Goal: Transaction & Acquisition: Book appointment/travel/reservation

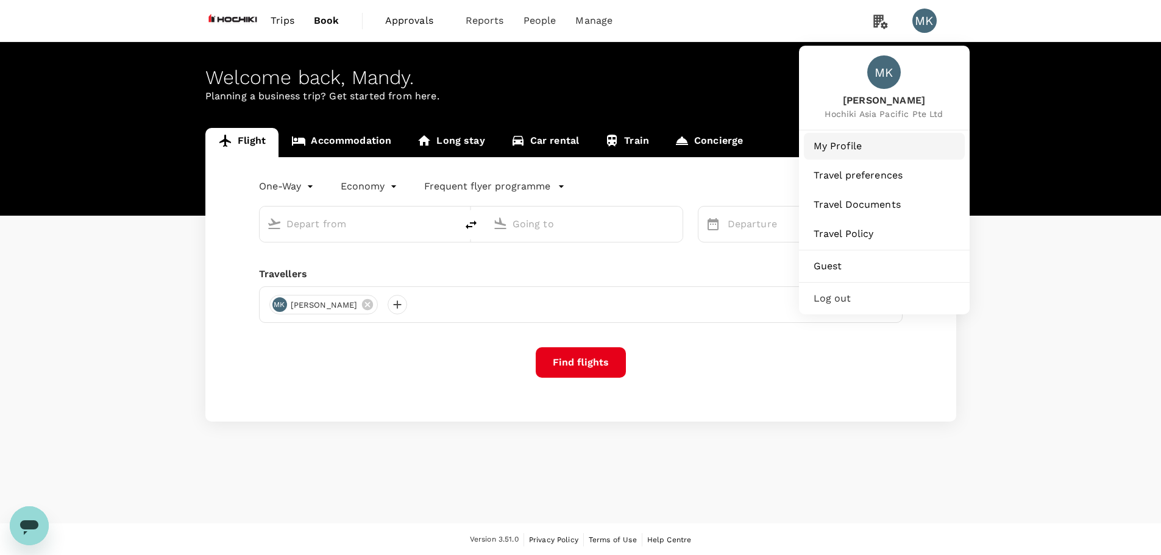
click at [866, 153] on span "My Profile" at bounding box center [884, 146] width 141 height 15
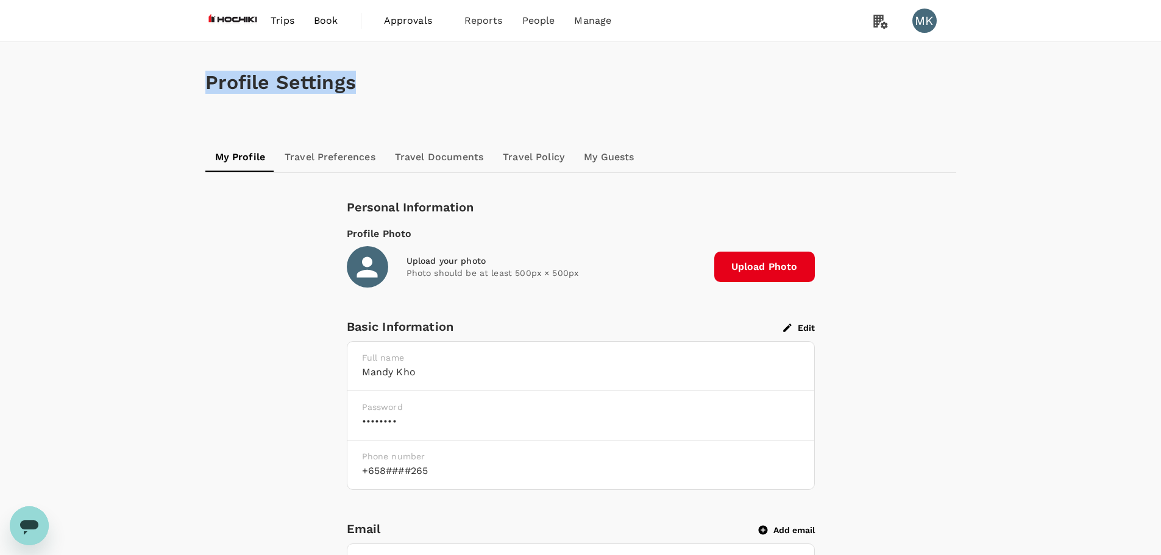
copy h1 "Profile Settings"
drag, startPoint x: 210, startPoint y: 79, endPoint x: 368, endPoint y: 79, distance: 157.9
click at [368, 79] on h1 "Profile Settings" at bounding box center [580, 82] width 751 height 23
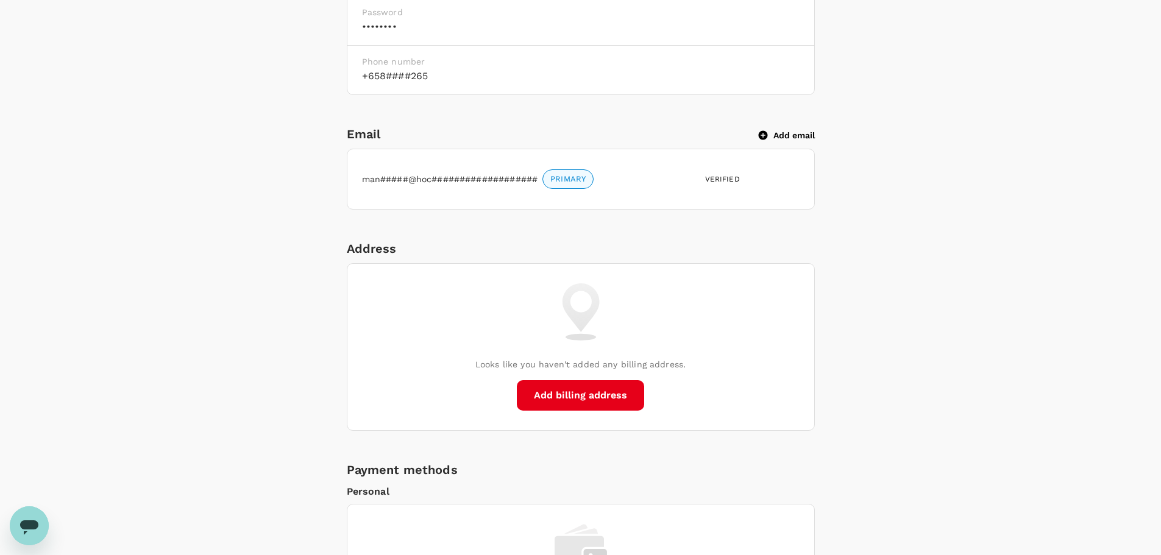
scroll to position [407, 0]
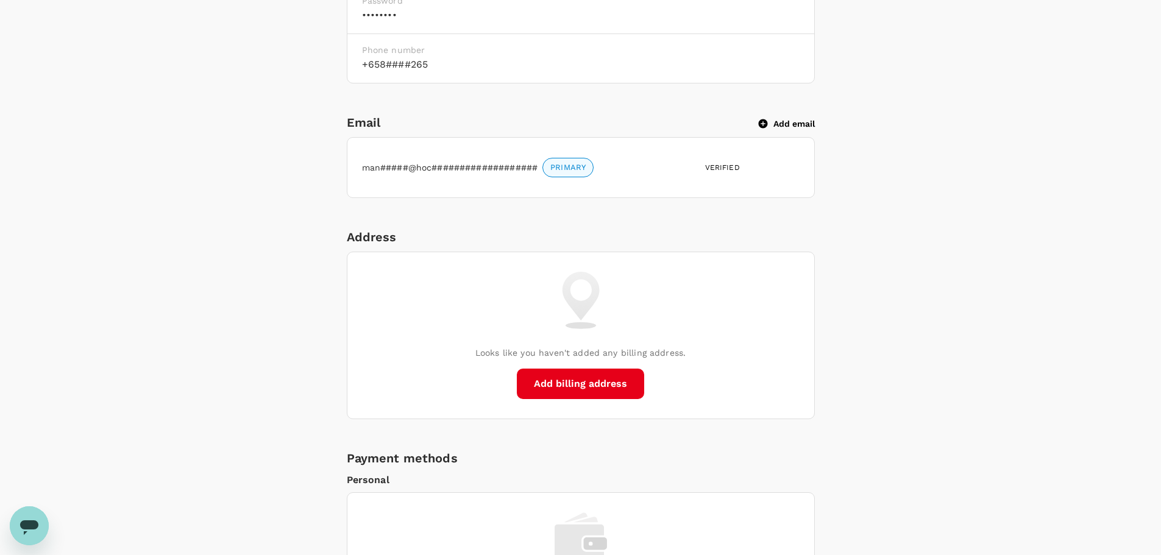
click at [382, 235] on div "Address" at bounding box center [581, 237] width 468 height 20
copy div "Address"
drag, startPoint x: 535, startPoint y: 385, endPoint x: 625, endPoint y: 385, distance: 90.2
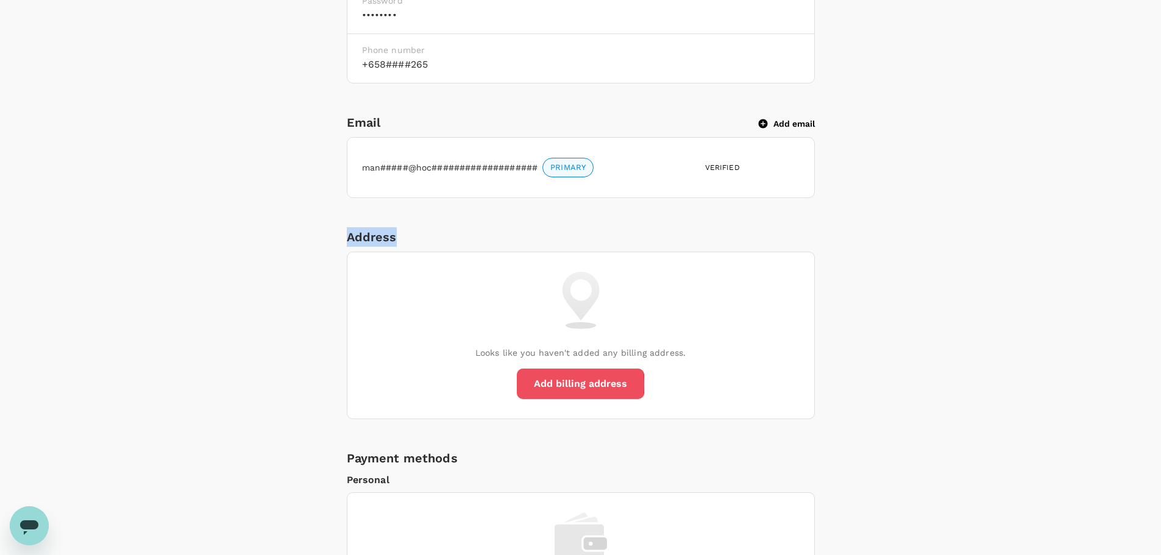
click at [625, 385] on button "Add billing address" at bounding box center [580, 384] width 127 height 30
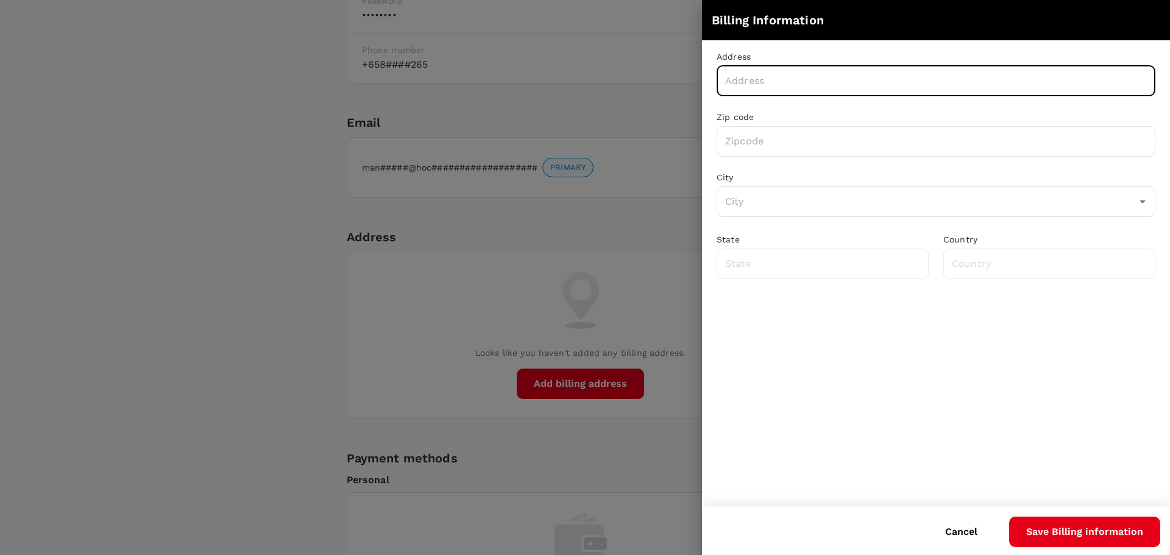
click at [811, 88] on input "text" at bounding box center [936, 81] width 439 height 30
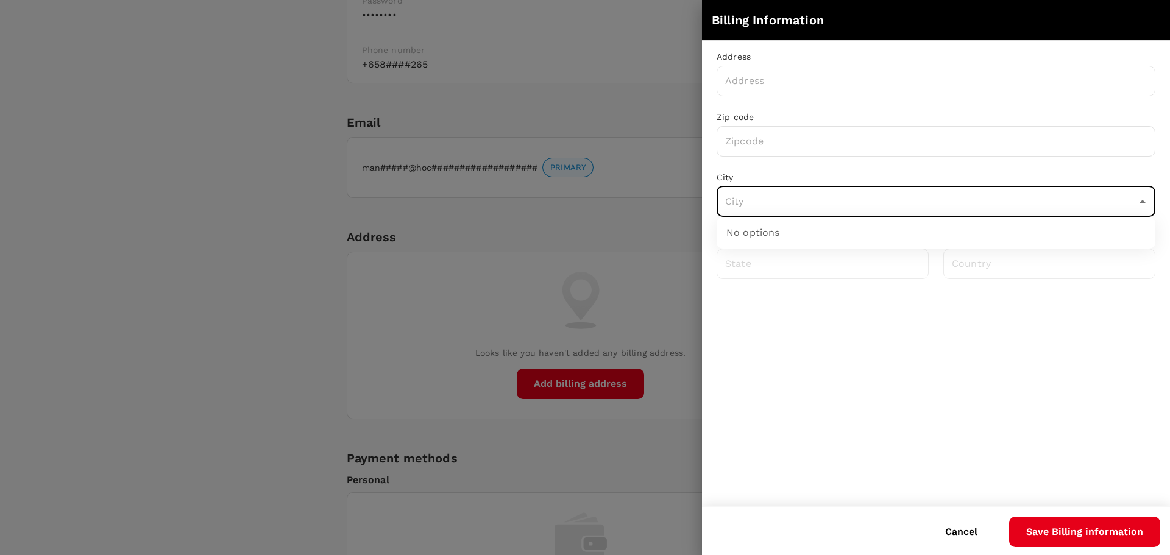
click at [988, 207] on input "text" at bounding box center [927, 201] width 410 height 23
click at [986, 205] on input "text" at bounding box center [927, 201] width 410 height 23
drag, startPoint x: 986, startPoint y: 205, endPoint x: 883, endPoint y: 217, distance: 103.7
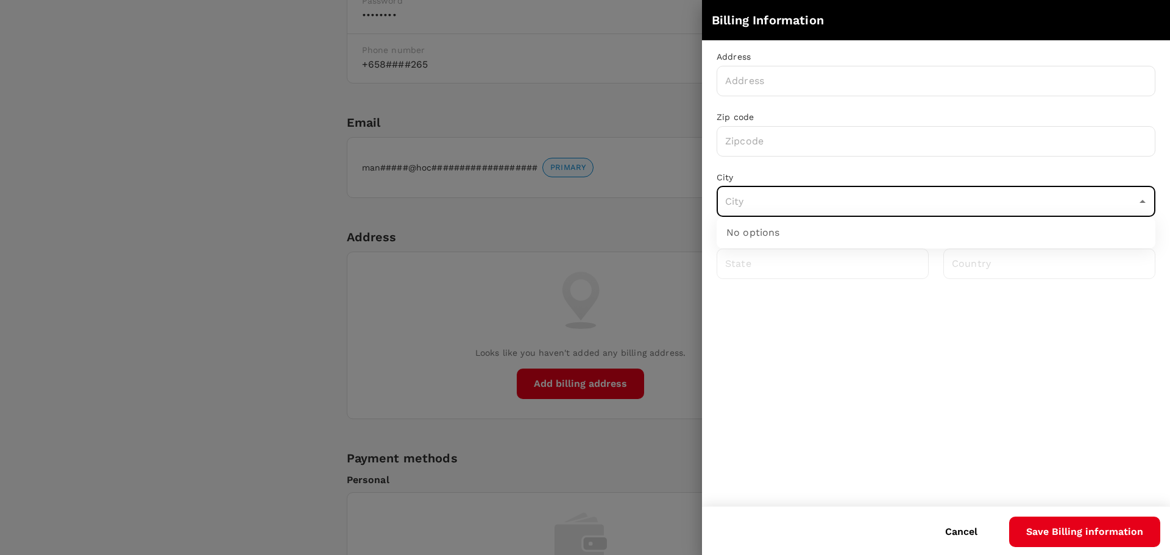
click at [975, 206] on input "text" at bounding box center [927, 201] width 410 height 23
click at [761, 233] on div "No options" at bounding box center [936, 233] width 439 height 32
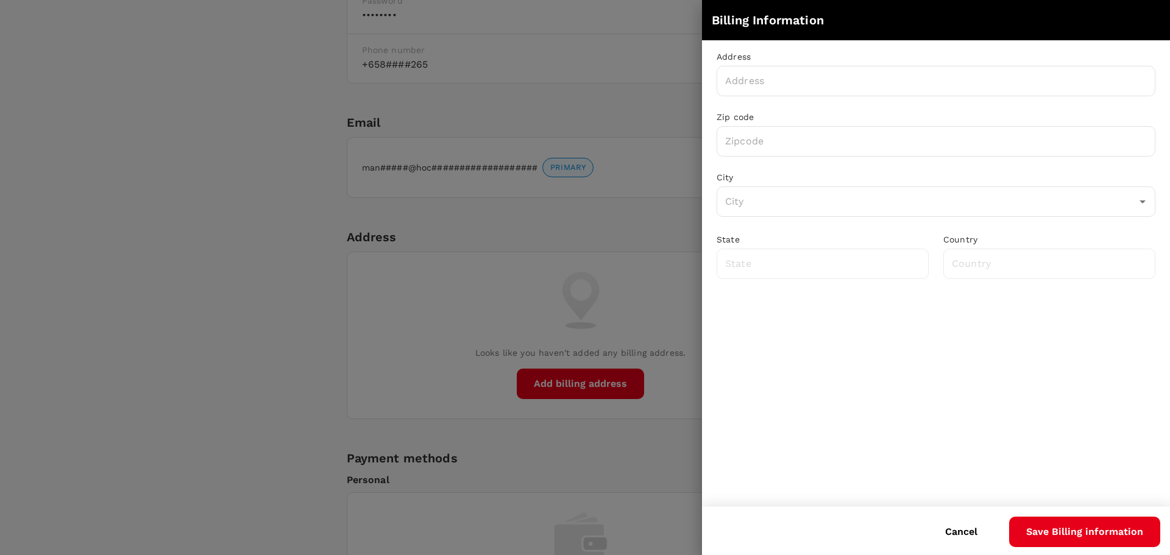
click at [253, 308] on div at bounding box center [585, 277] width 1170 height 555
drag, startPoint x: 957, startPoint y: 527, endPoint x: 816, endPoint y: 506, distance: 142.3
click at [956, 527] on button "Cancel" at bounding box center [961, 532] width 66 height 30
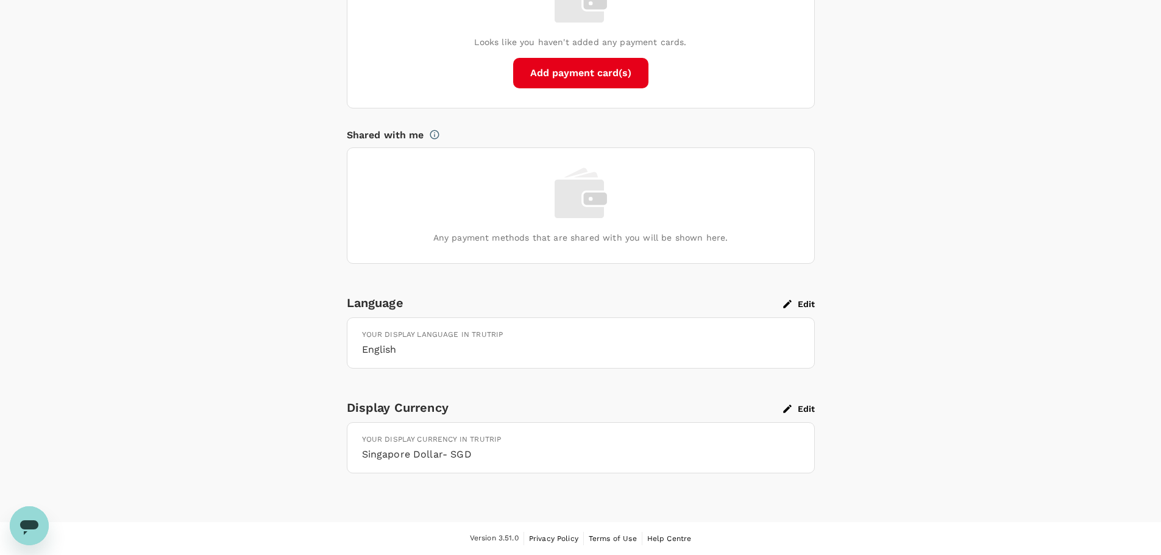
scroll to position [0, 0]
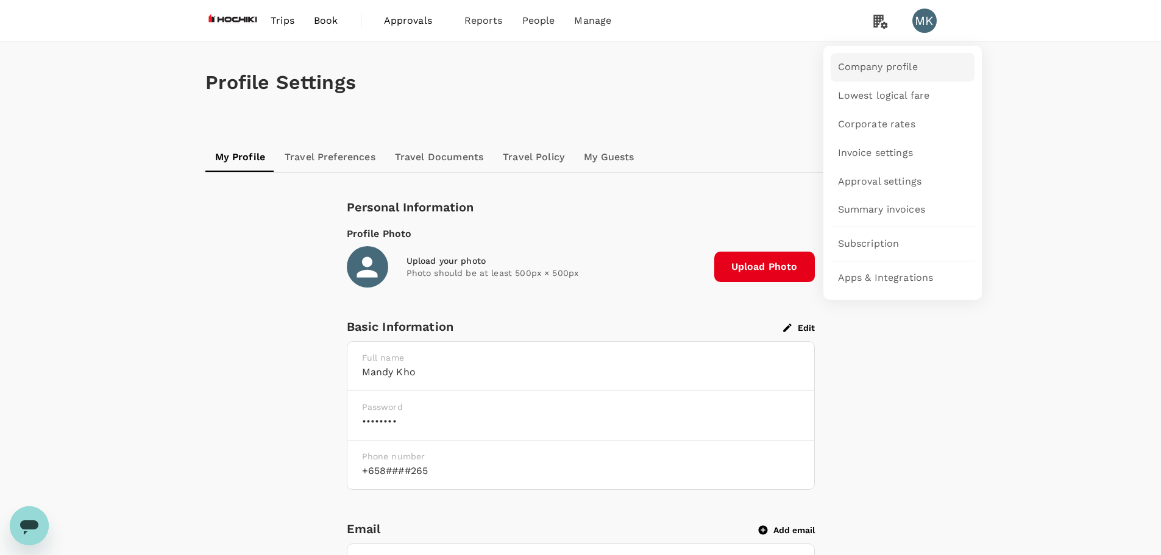
click at [868, 74] on span "Company profile" at bounding box center [878, 67] width 80 height 14
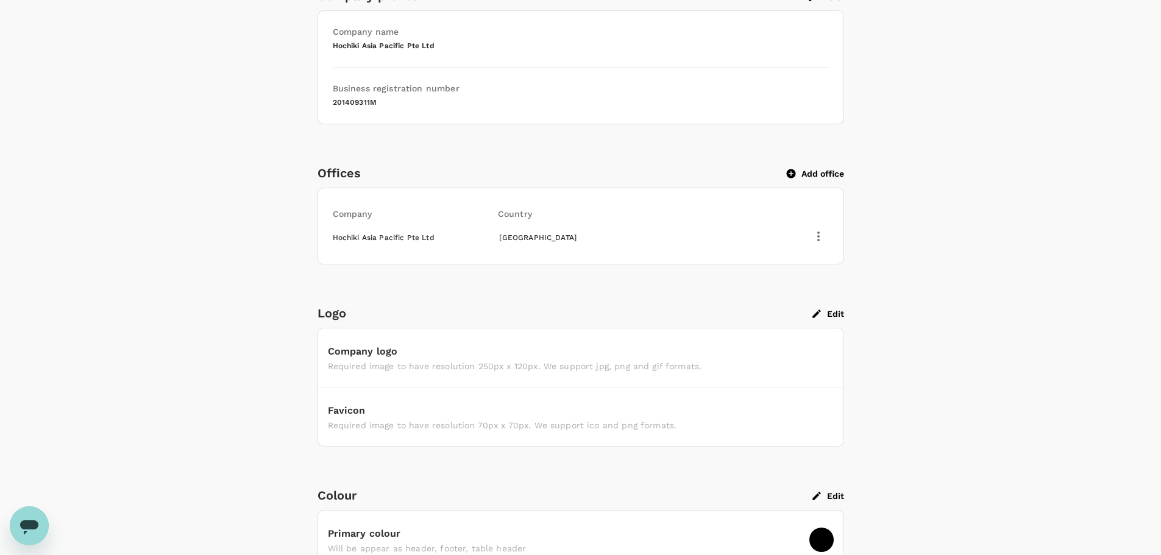
scroll to position [203, 0]
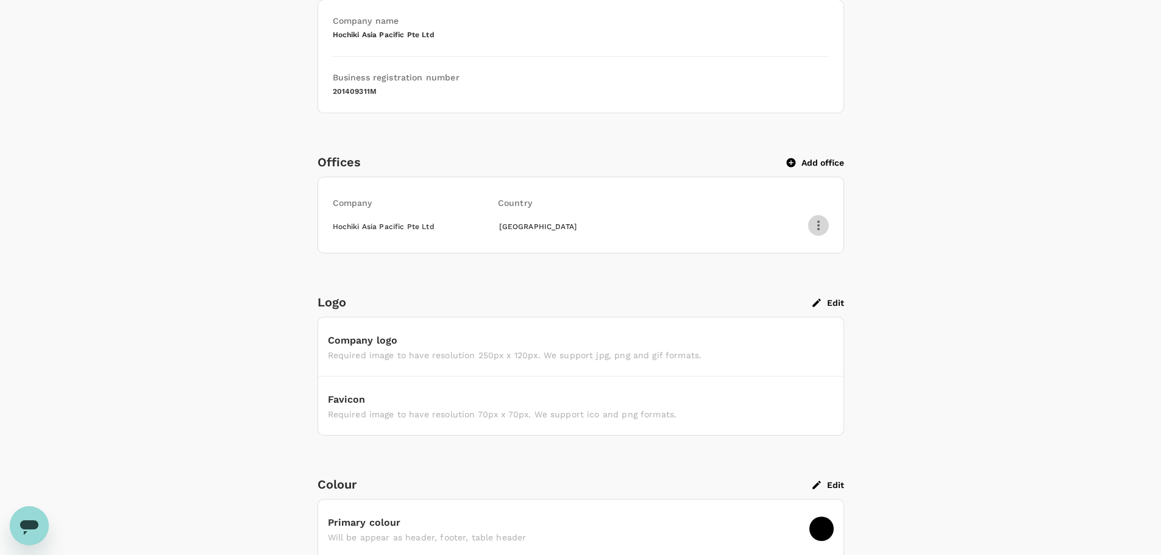
click at [818, 223] on icon "button" at bounding box center [818, 225] width 15 height 15
click at [797, 257] on span "Edit" at bounding box center [804, 255] width 32 height 15
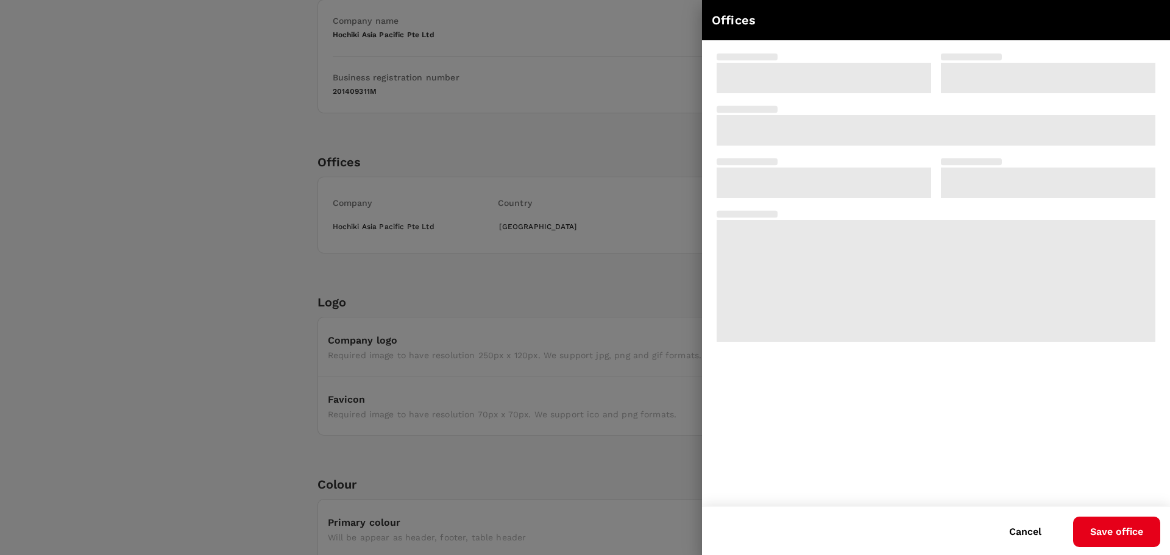
type input "Hochiki Asia Pacific Pte Ltd"
type input "82 Ubi Ave 4, #06‑02 Edward Boustead Centre"
type input "408832"
type input "Singapore"
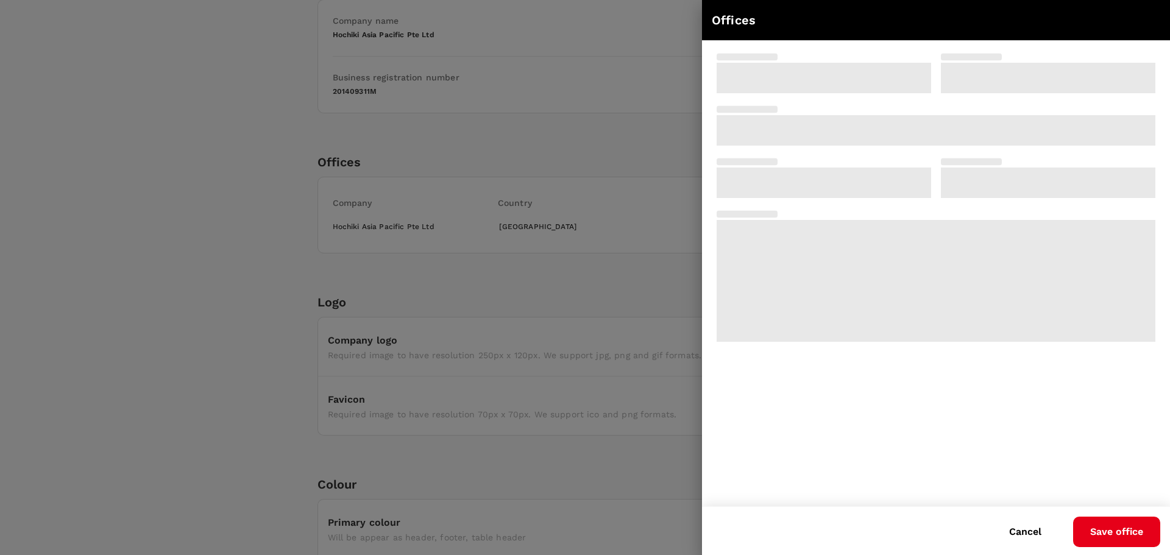
type input "Singapore"
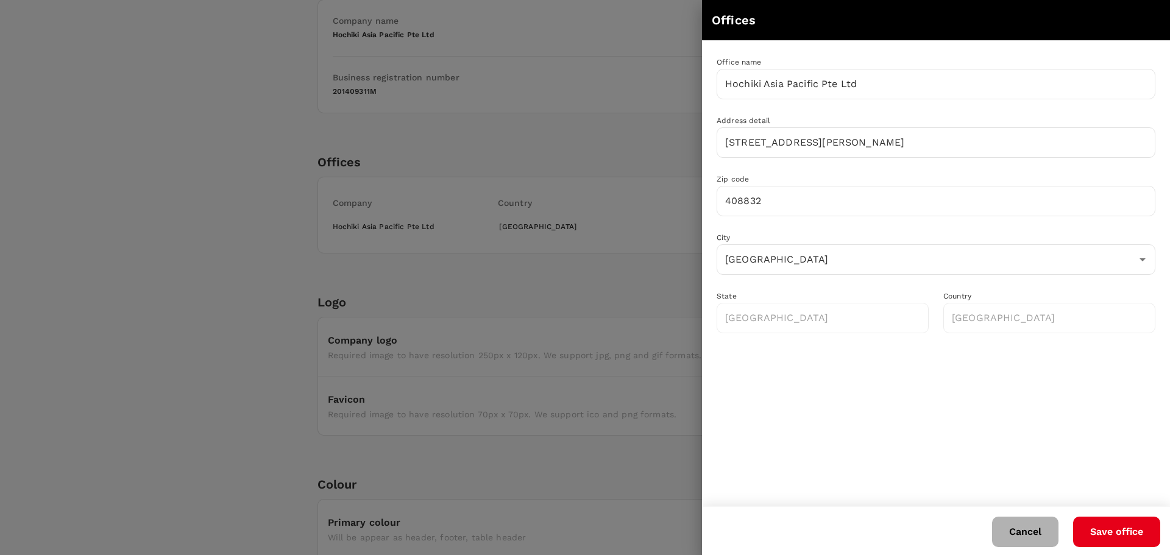
click at [1027, 533] on button "Cancel" at bounding box center [1025, 532] width 66 height 30
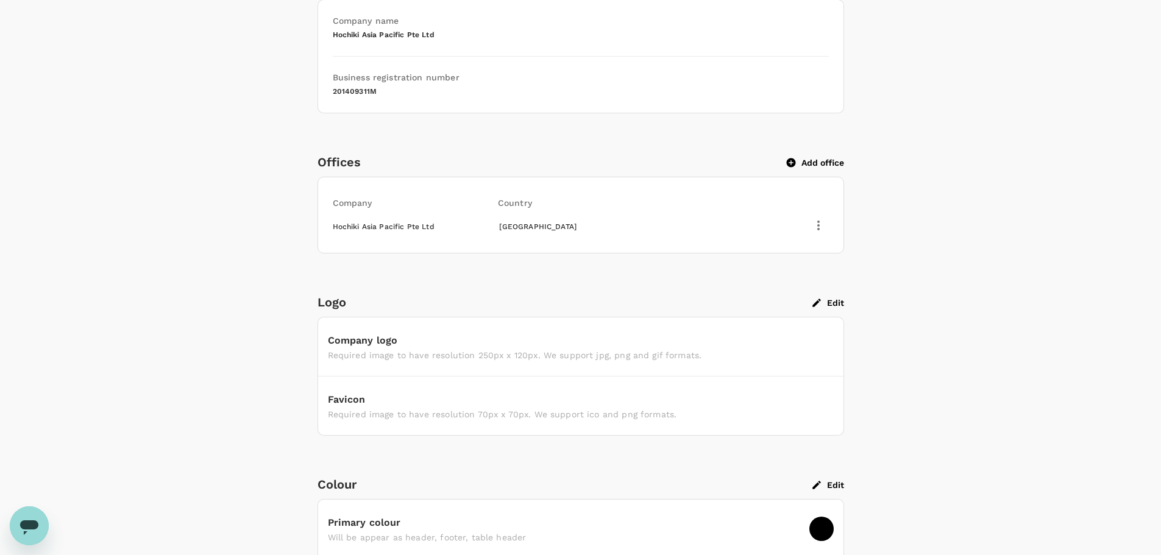
click at [838, 301] on button "Edit" at bounding box center [829, 302] width 32 height 11
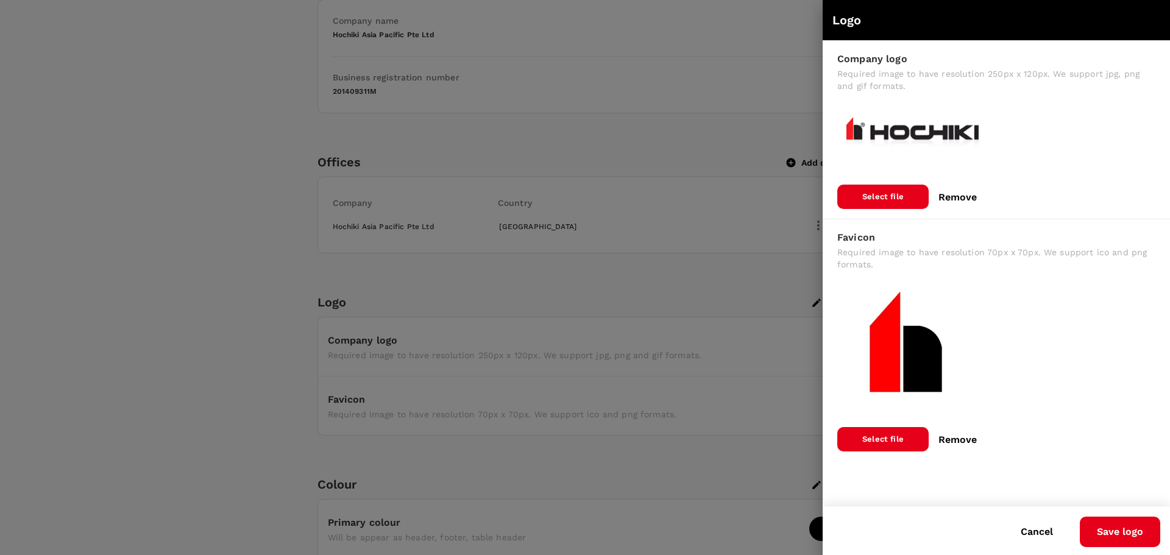
click at [960, 195] on button "Remove" at bounding box center [958, 197] width 38 height 11
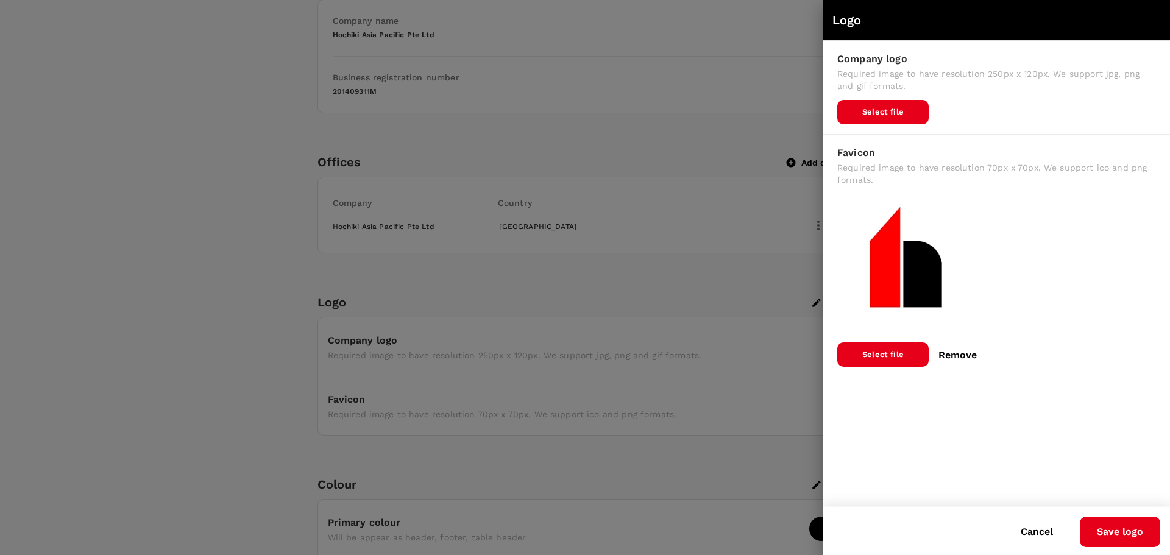
click at [897, 113] on p "Select file" at bounding box center [883, 112] width 41 height 12
click at [0, 0] on input "Select file" at bounding box center [0, 0] width 0 height 0
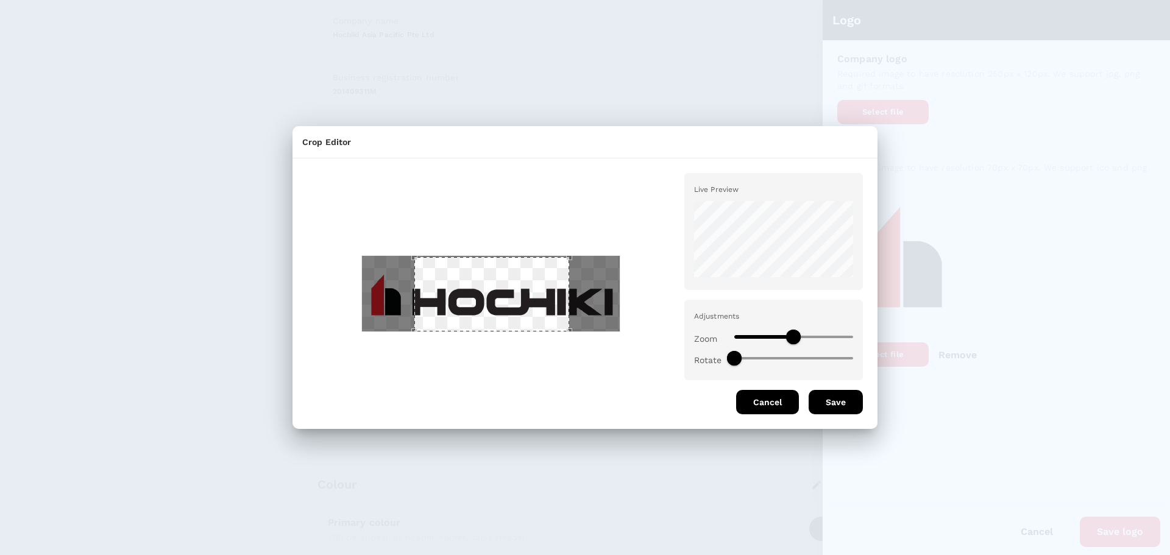
click at [650, 324] on div at bounding box center [491, 293] width 368 height 241
click at [351, 252] on div at bounding box center [491, 293] width 368 height 241
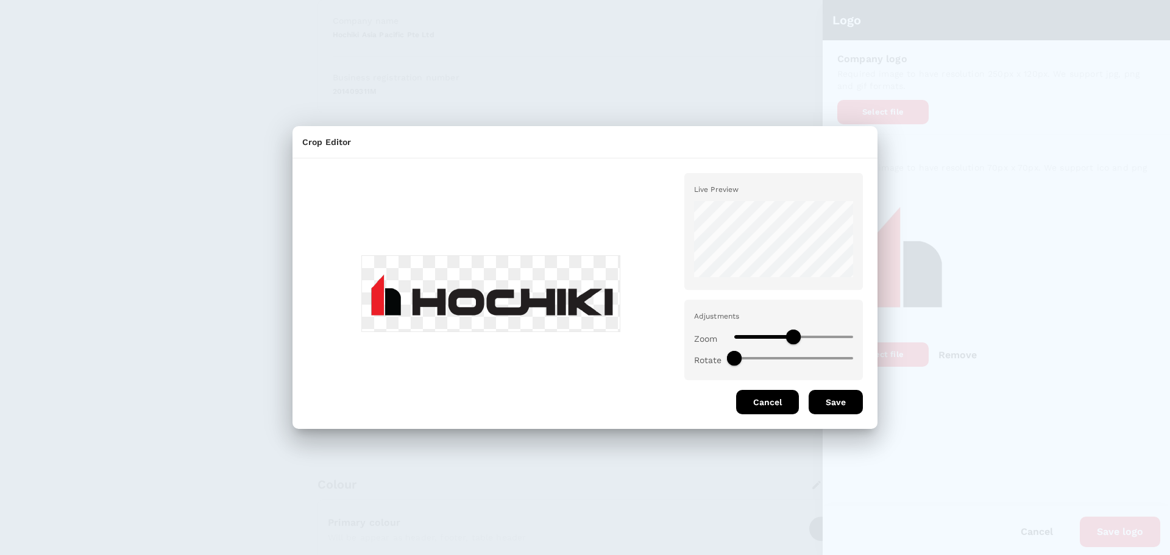
click at [411, 285] on img at bounding box center [491, 294] width 258 height 76
click at [430, 301] on img at bounding box center [491, 294] width 258 height 76
click at [764, 407] on button "Cancel" at bounding box center [767, 402] width 63 height 24
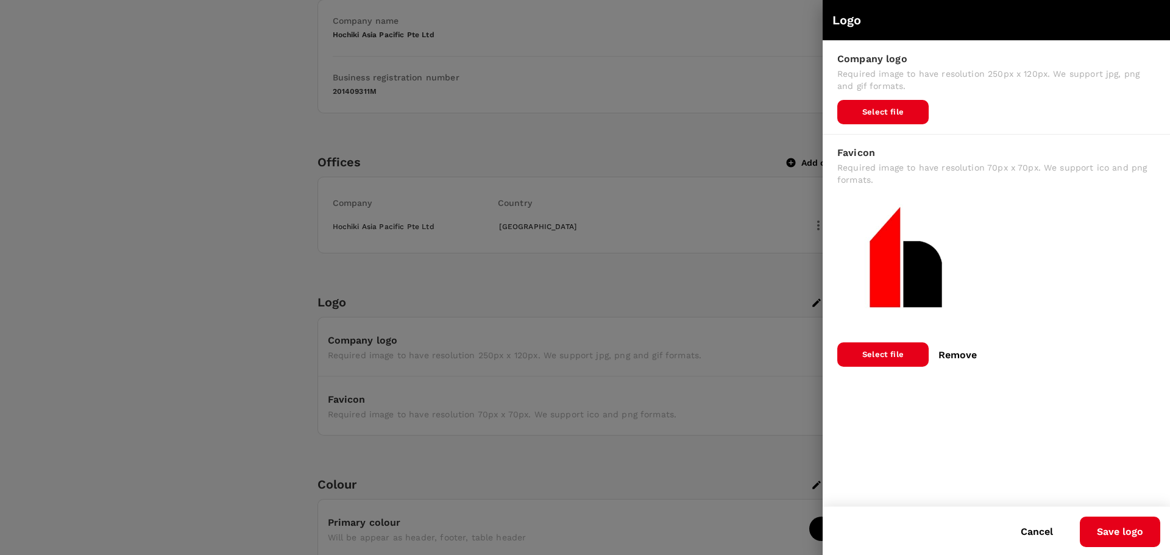
click at [877, 111] on p "Select file" at bounding box center [883, 112] width 41 height 12
click at [0, 0] on input "Select file" at bounding box center [0, 0] width 0 height 0
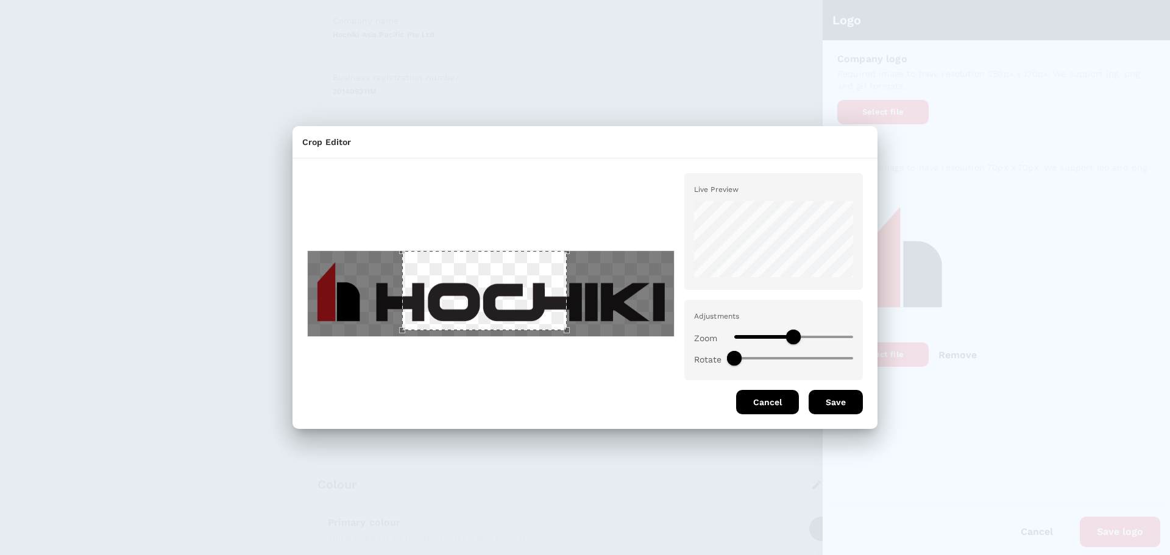
click at [295, 266] on div "Live Preview Adjustments Zoom Rotate Cancel Save" at bounding box center [585, 288] width 585 height 251
click at [715, 340] on div "Live Preview Adjustments Zoom Rotate Cancel Save" at bounding box center [580, 288] width 566 height 251
click at [768, 405] on button "Cancel" at bounding box center [767, 402] width 63 height 24
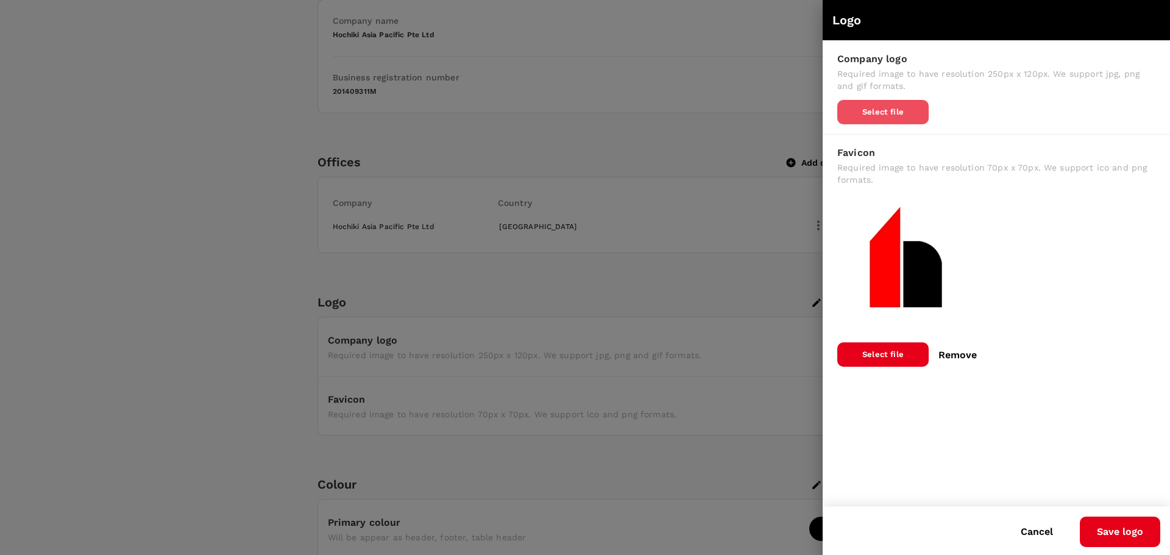
click at [889, 112] on p "Select file" at bounding box center [883, 112] width 41 height 12
click at [0, 0] on input "Select file" at bounding box center [0, 0] width 0 height 0
click at [1032, 533] on button "Cancel" at bounding box center [1037, 532] width 66 height 30
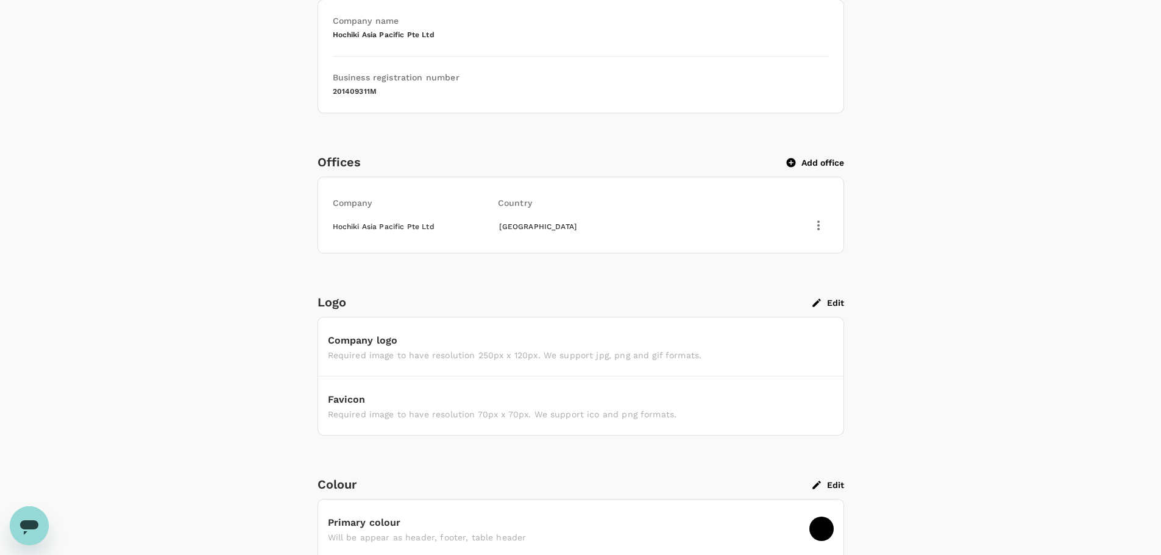
click at [765, 371] on div "Company logo Required image to have resolution 250px x 120px. We support jpg, p…" at bounding box center [581, 376] width 527 height 119
click at [831, 299] on button "Edit" at bounding box center [829, 302] width 32 height 11
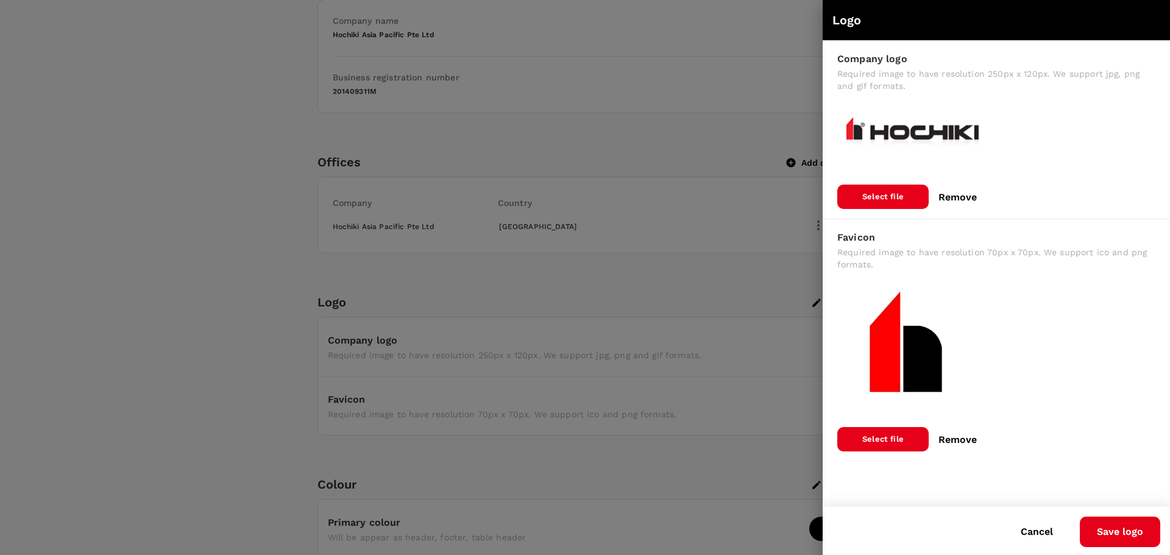
click at [959, 193] on button "Remove" at bounding box center [958, 197] width 38 height 11
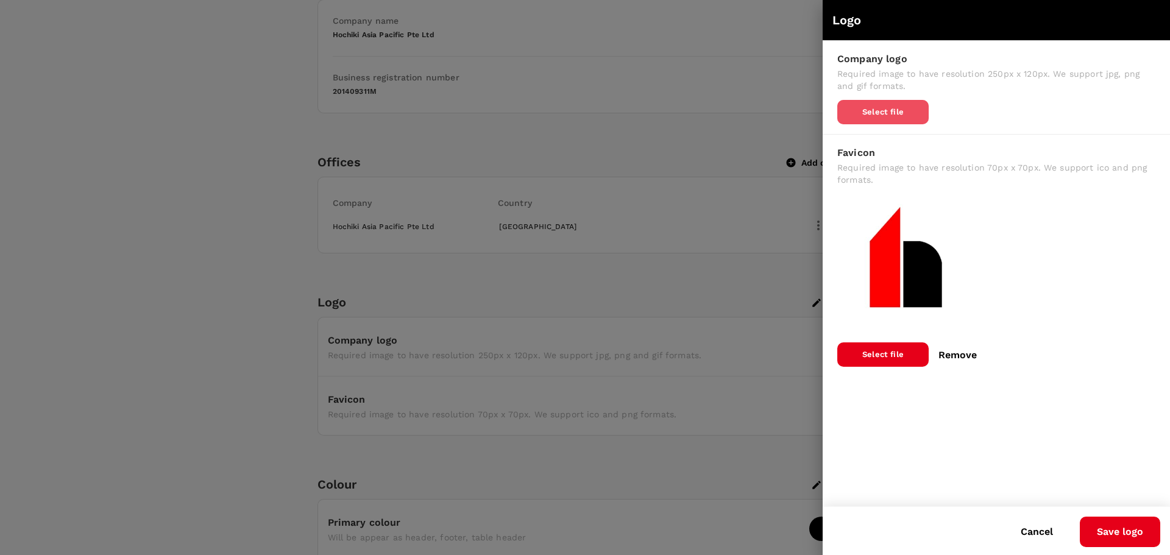
click at [875, 118] on span "Select file" at bounding box center [883, 112] width 91 height 24
click at [0, 0] on input "Select file" at bounding box center [0, 0] width 0 height 0
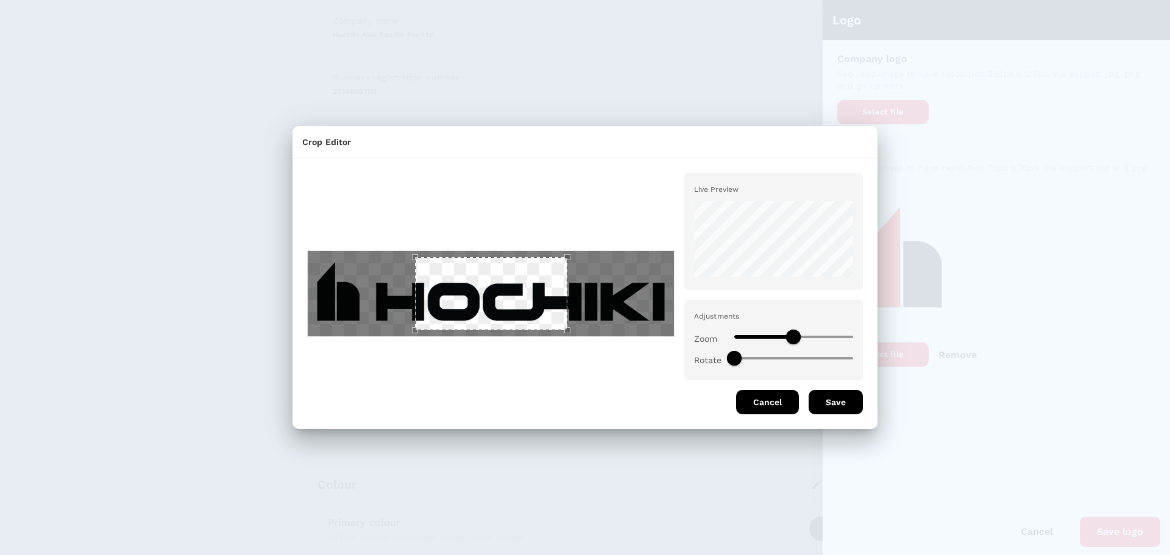
click at [775, 407] on button "Cancel" at bounding box center [767, 402] width 63 height 24
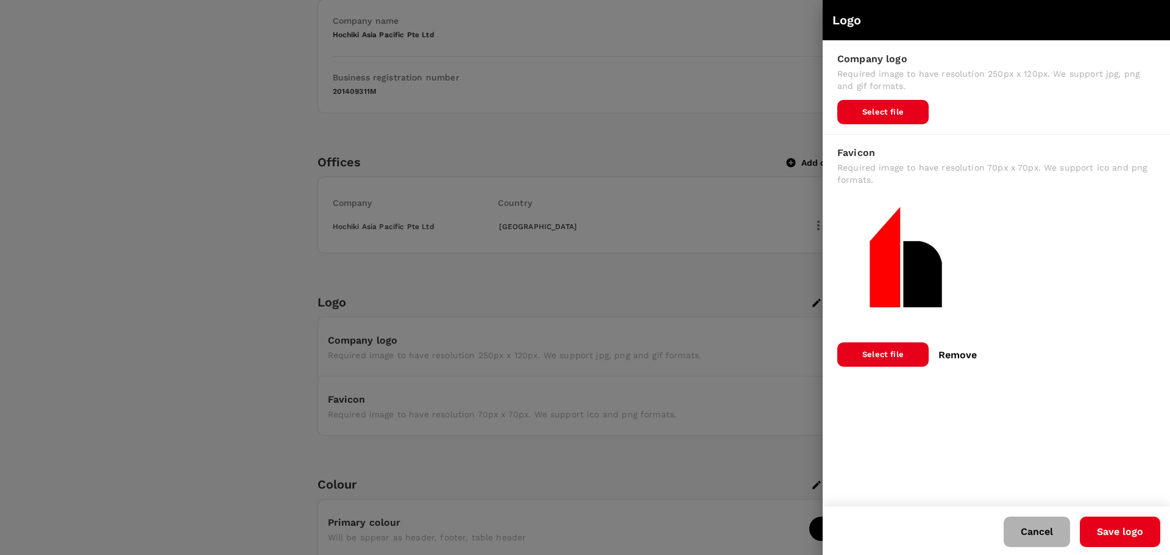
click at [1029, 541] on button "Cancel" at bounding box center [1037, 532] width 66 height 30
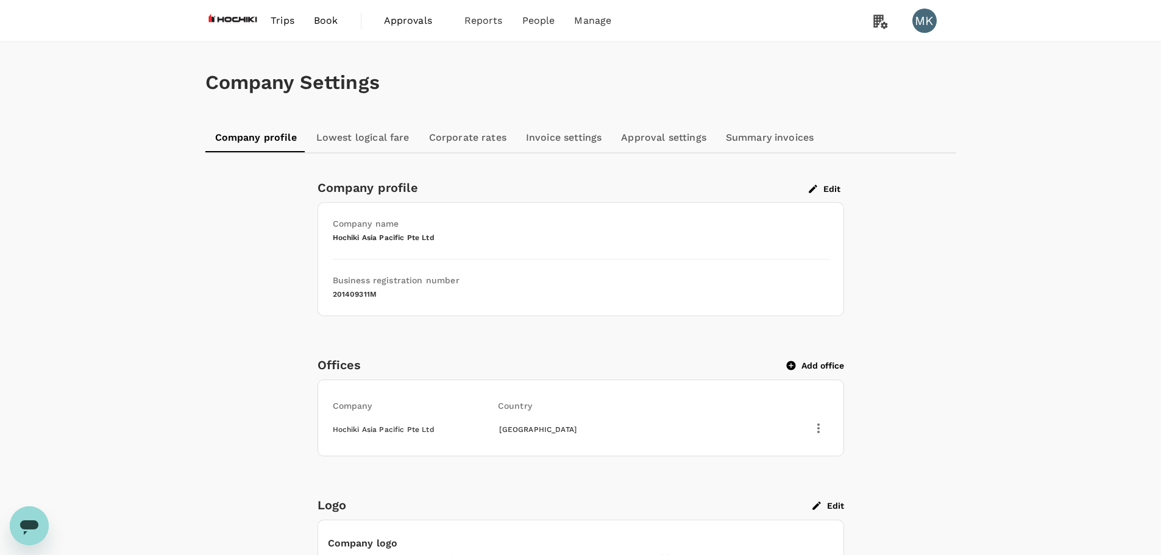
scroll to position [357, 0]
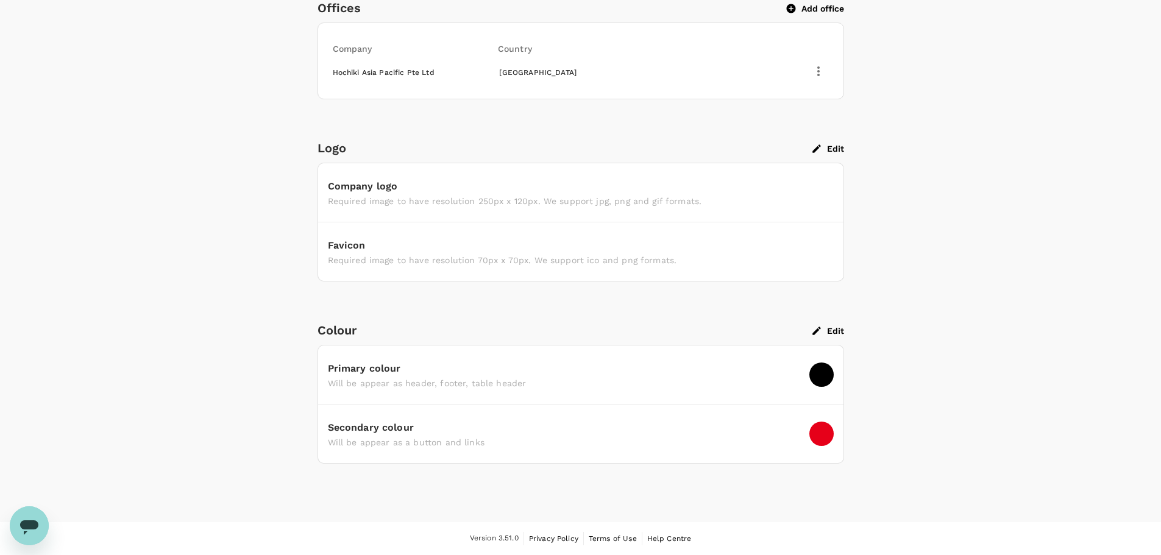
click at [831, 332] on button "Edit" at bounding box center [829, 331] width 32 height 11
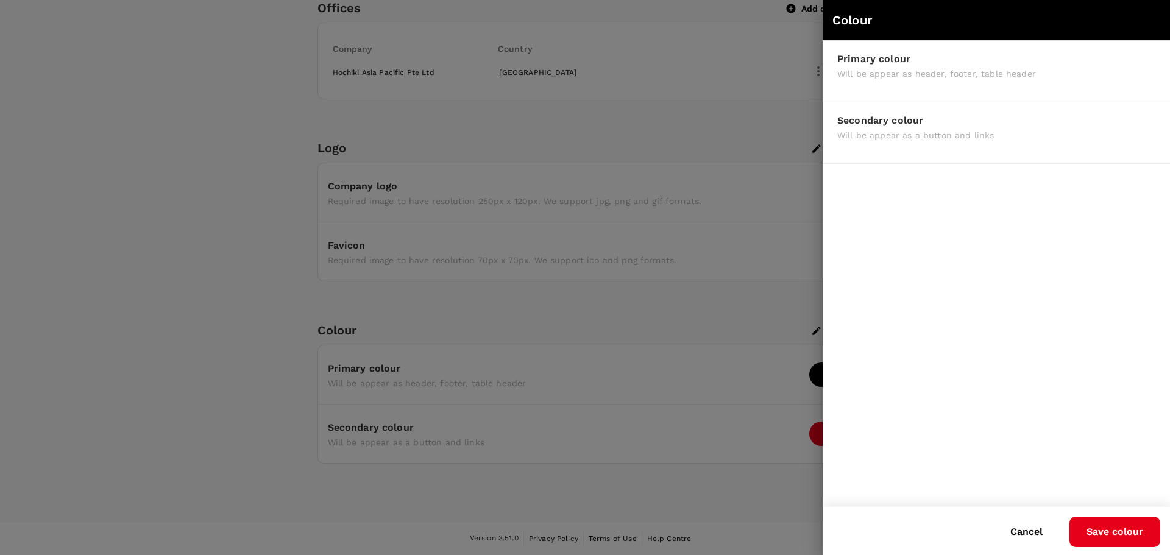
click at [638, 491] on div at bounding box center [585, 277] width 1170 height 555
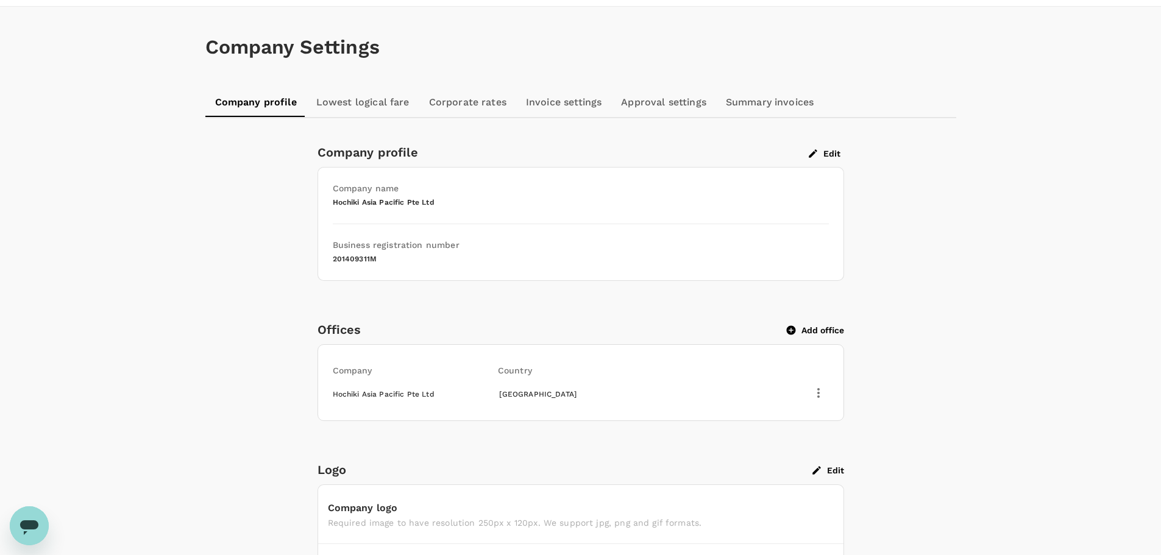
scroll to position [0, 0]
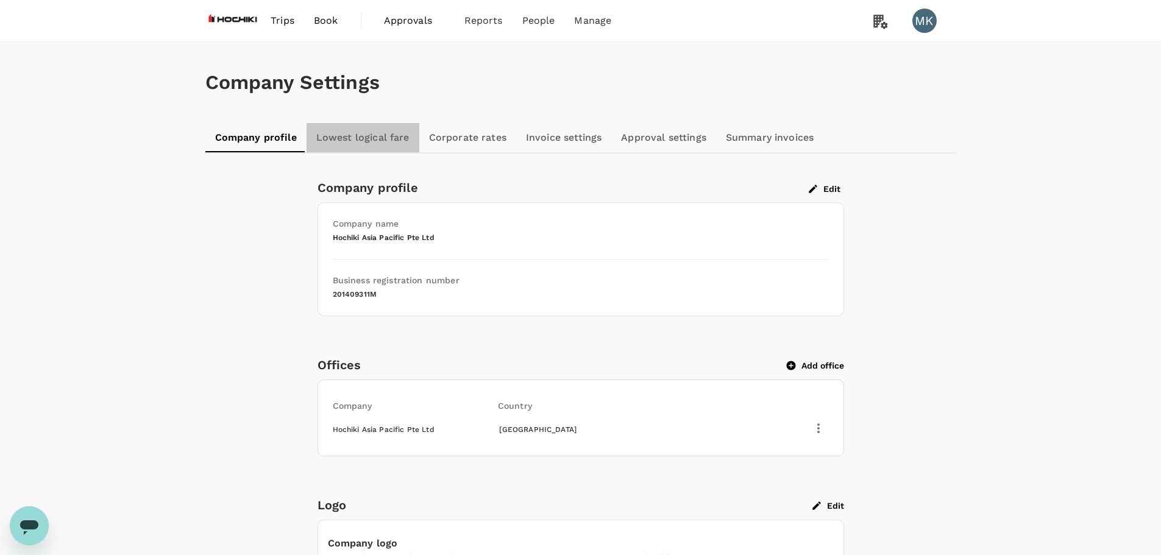
click at [380, 130] on link "Lowest logical fare" at bounding box center [363, 137] width 113 height 29
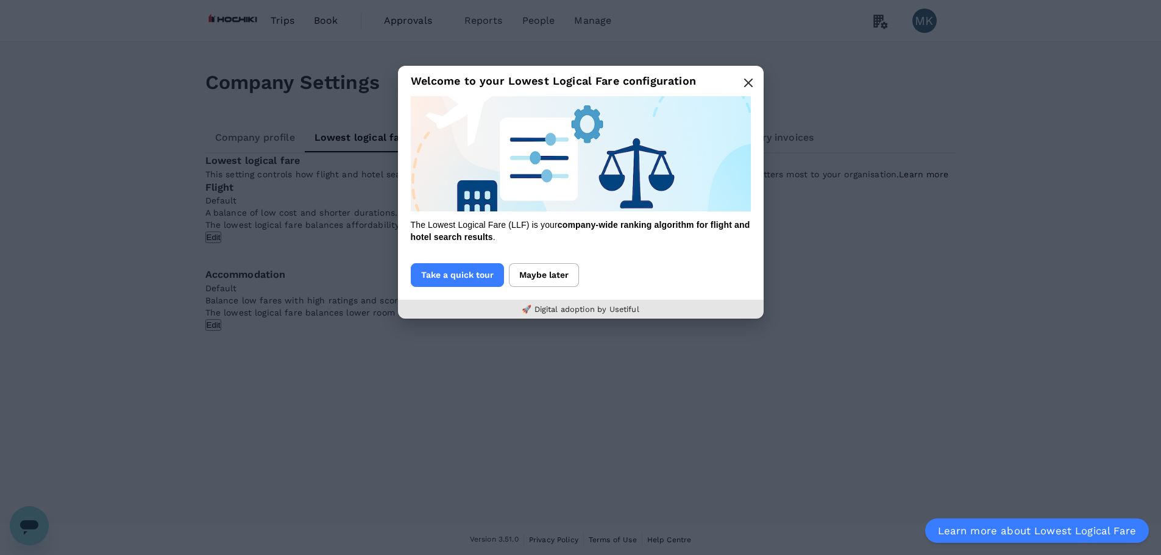
click at [754, 77] on button "button" at bounding box center [748, 83] width 24 height 24
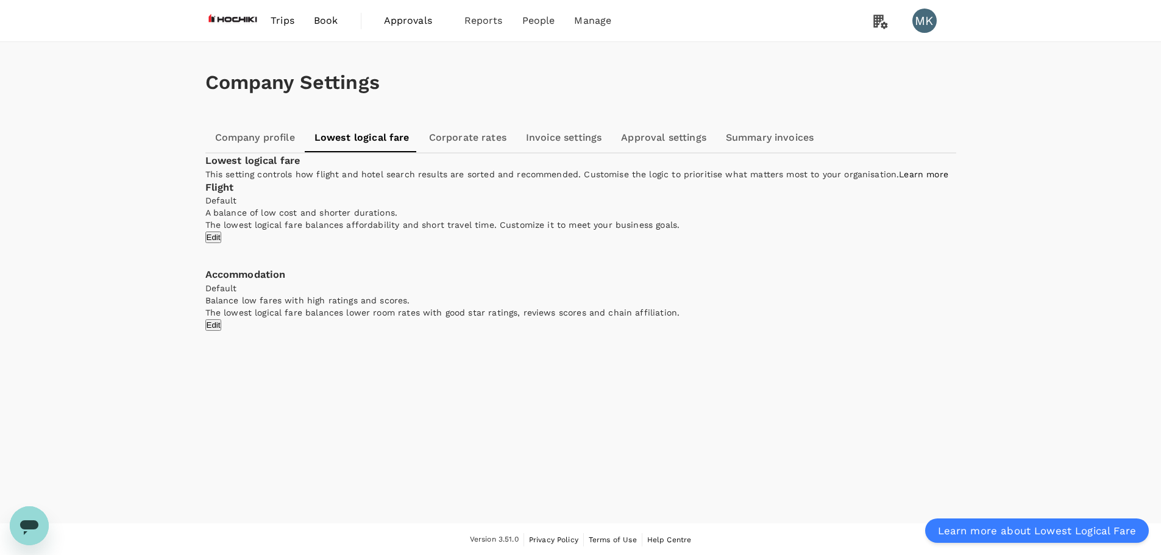
scroll to position [1, 0]
click at [461, 141] on link "Corporate rates" at bounding box center [467, 136] width 97 height 29
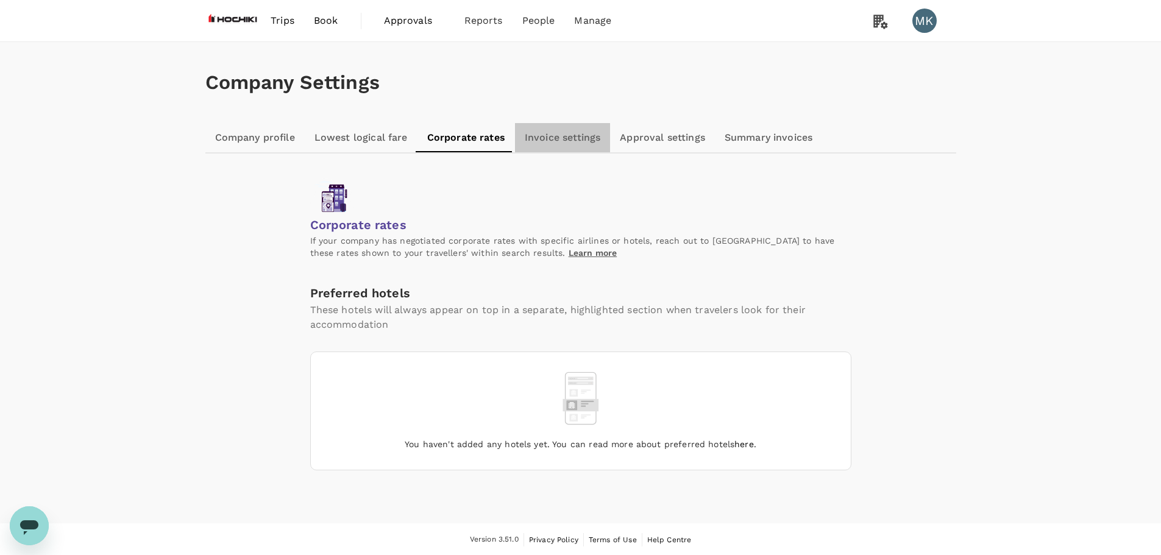
click at [569, 140] on link "Invoice settings" at bounding box center [562, 137] width 95 height 29
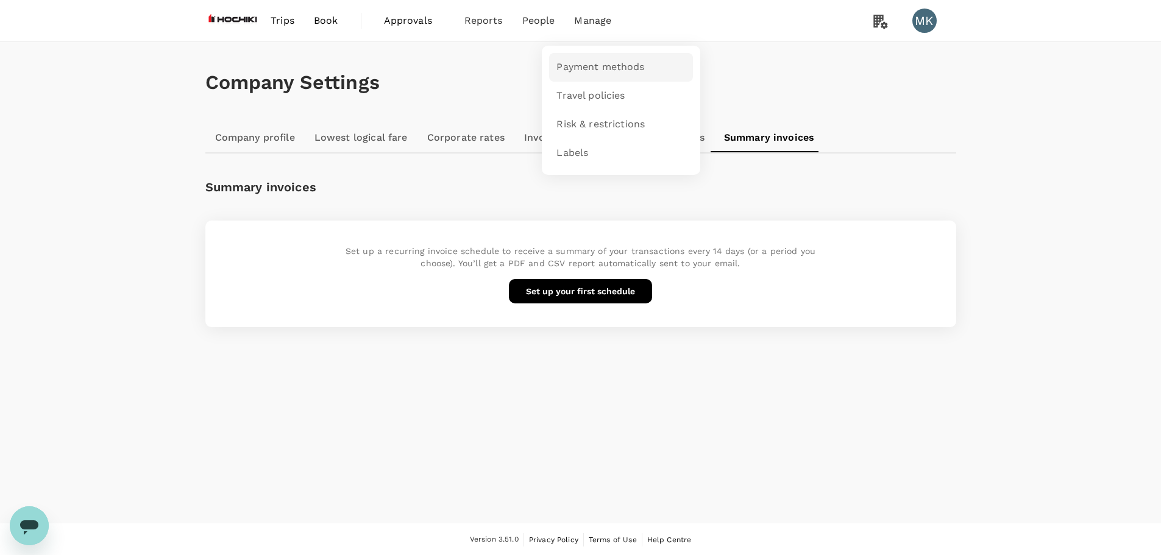
click at [595, 71] on span "Payment methods" at bounding box center [601, 67] width 88 height 14
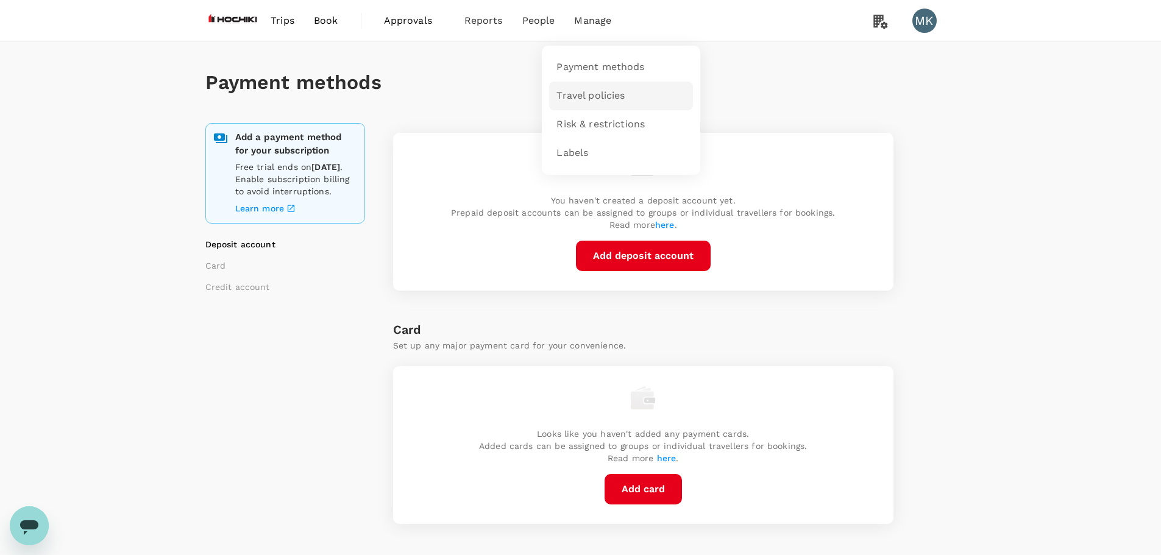
click at [597, 96] on span "Travel policies" at bounding box center [591, 96] width 68 height 14
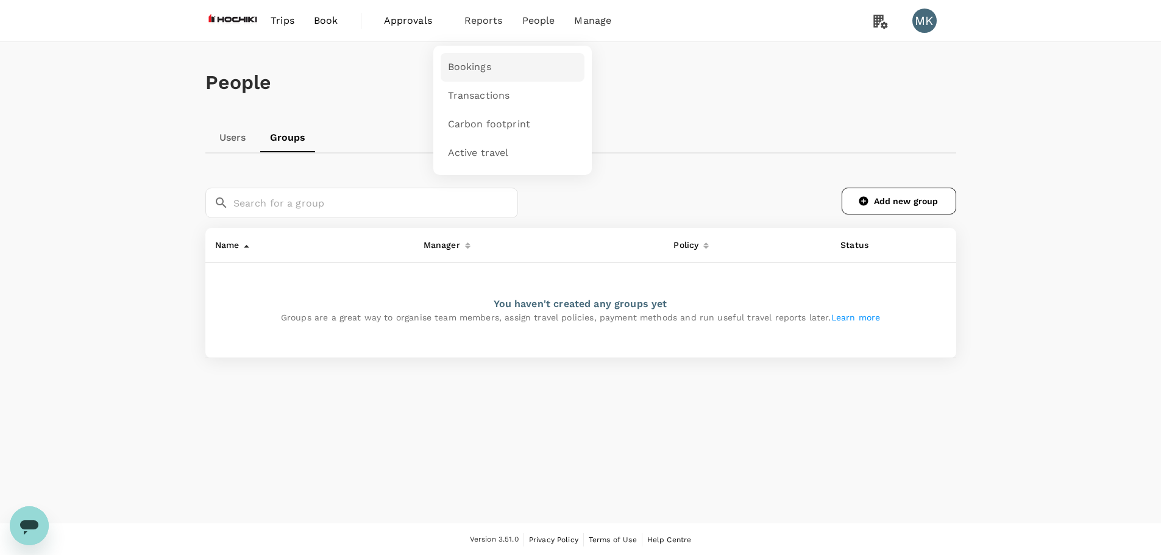
click at [469, 60] on span "Bookings" at bounding box center [469, 67] width 43 height 14
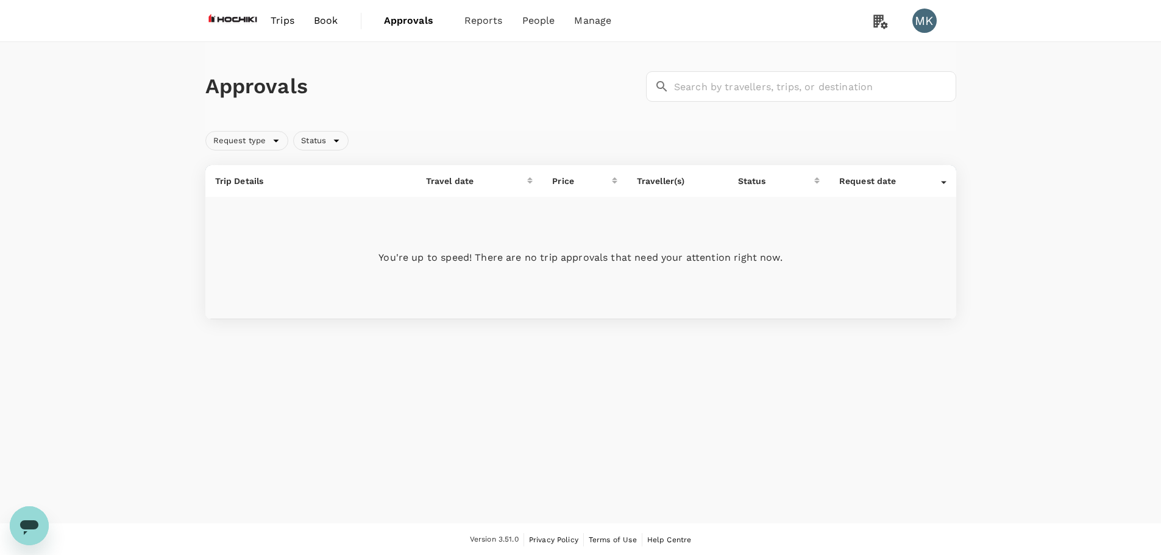
click at [283, 21] on span "Trips" at bounding box center [283, 20] width 24 height 15
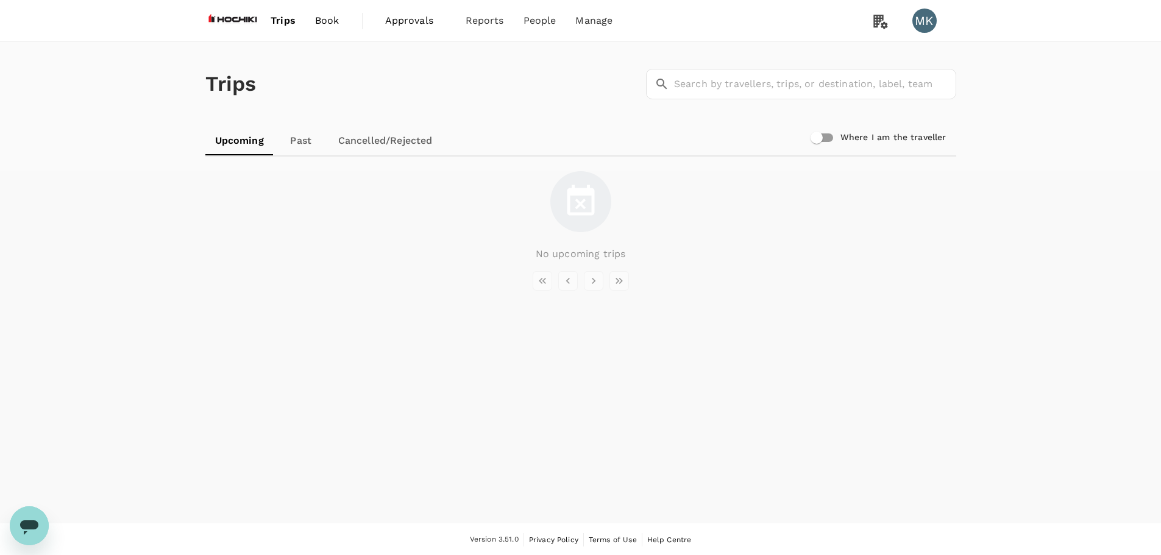
click at [332, 20] on span "Book" at bounding box center [327, 20] width 24 height 15
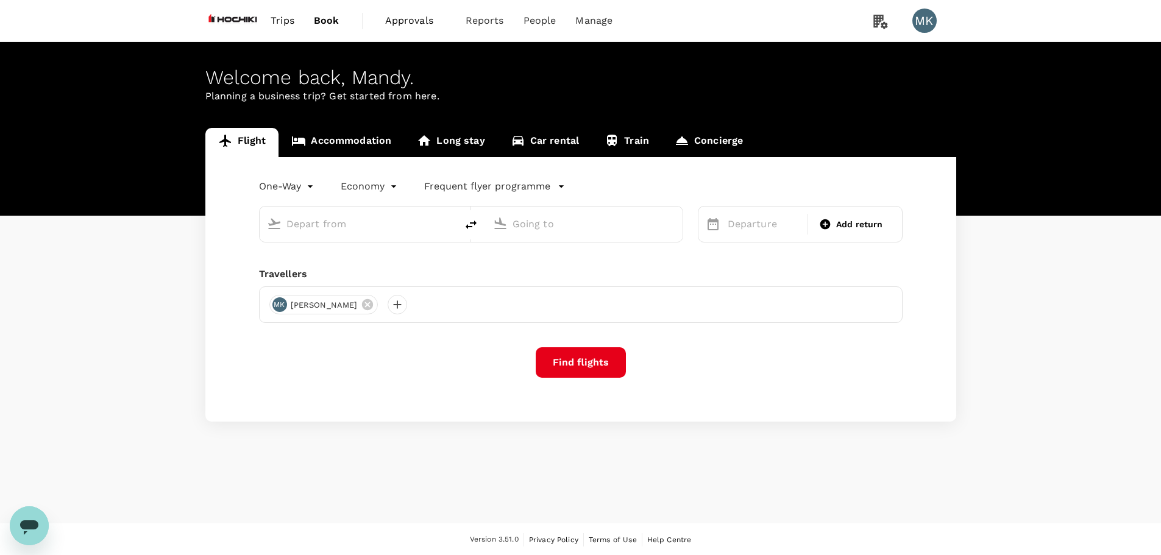
click at [366, 222] on input "text" at bounding box center [359, 224] width 144 height 19
click at [358, 268] on p "Singapore Changi" at bounding box center [377, 272] width 216 height 12
type input "Singapore Changi (SIN)"
click at [557, 224] on input "text" at bounding box center [585, 224] width 144 height 19
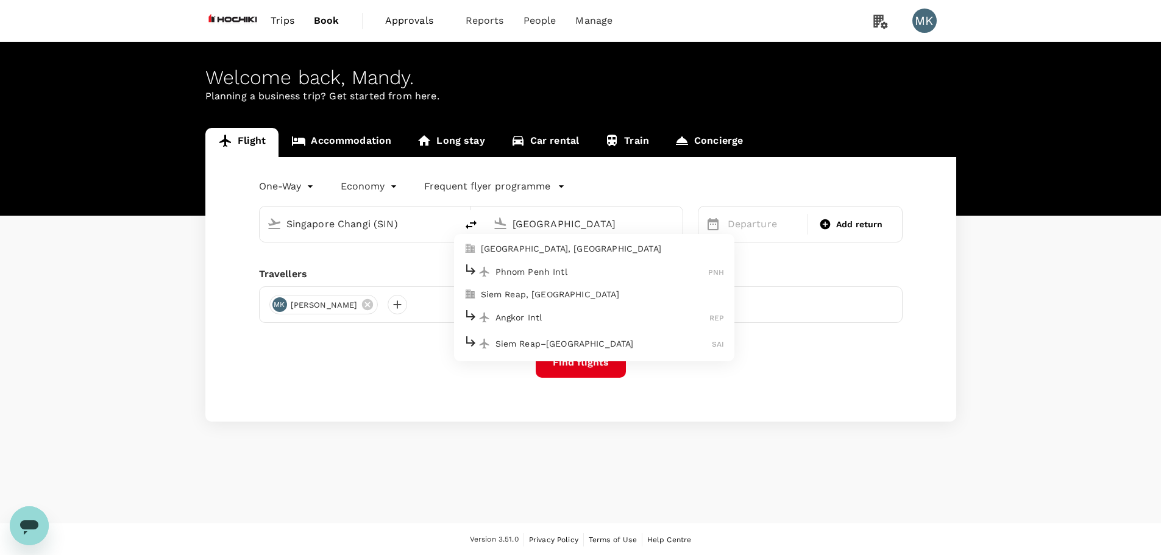
click at [564, 272] on p "Phnom Penh Intl" at bounding box center [602, 272] width 213 height 12
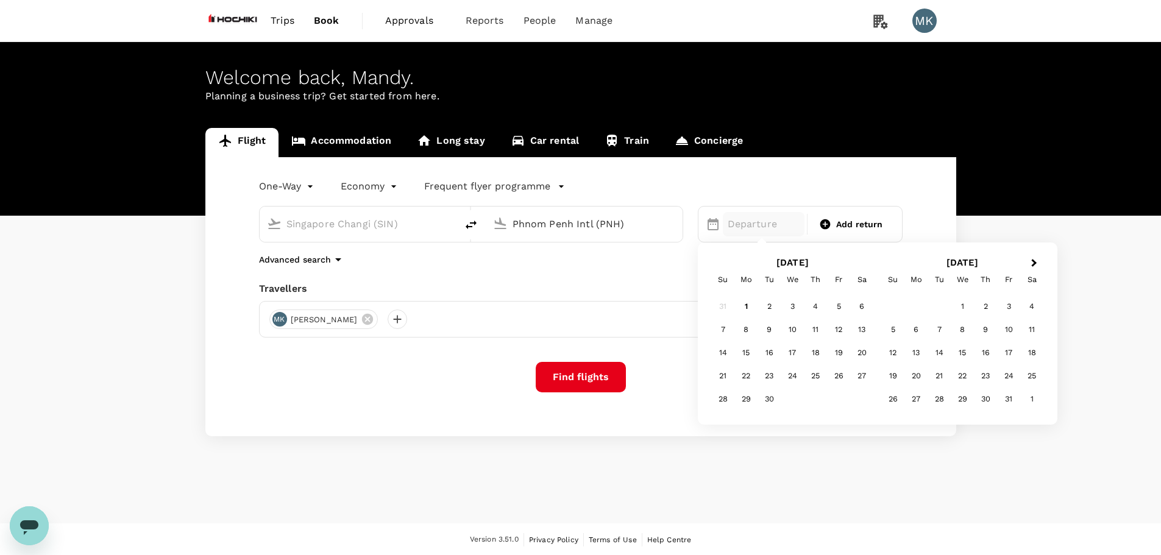
type input "Phnom Penh Intl (PNH)"
click at [771, 226] on p "Departure" at bounding box center [764, 224] width 73 height 15
click at [911, 332] on div "6" at bounding box center [916, 329] width 23 height 23
click at [850, 219] on span "Add return" at bounding box center [859, 224] width 47 height 13
type input "roundtrip"
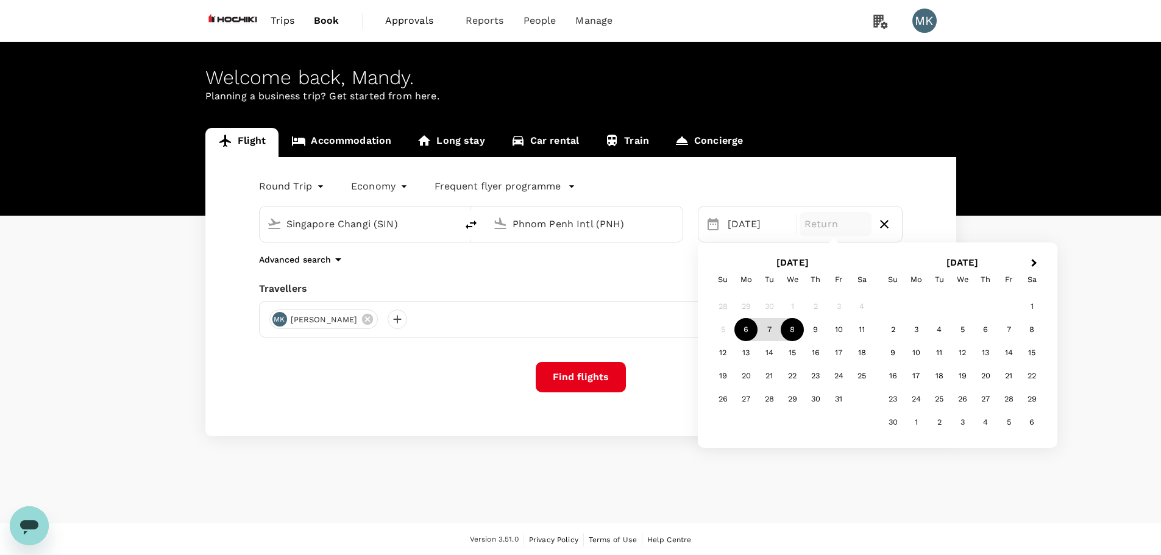
click at [797, 333] on div "8" at bounding box center [792, 329] width 23 height 23
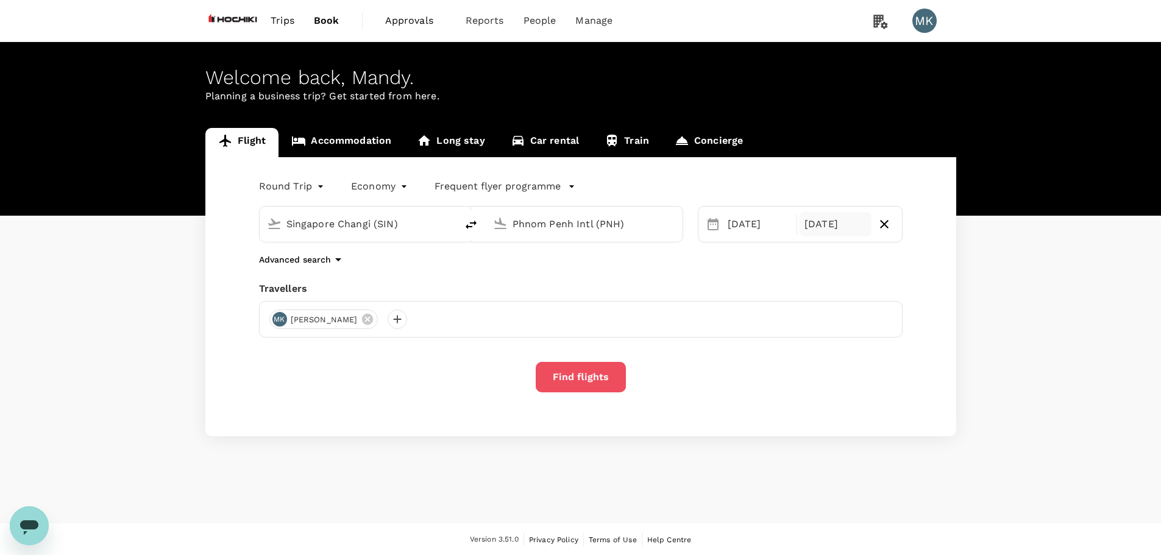
click at [596, 369] on button "Find flights" at bounding box center [581, 377] width 90 height 30
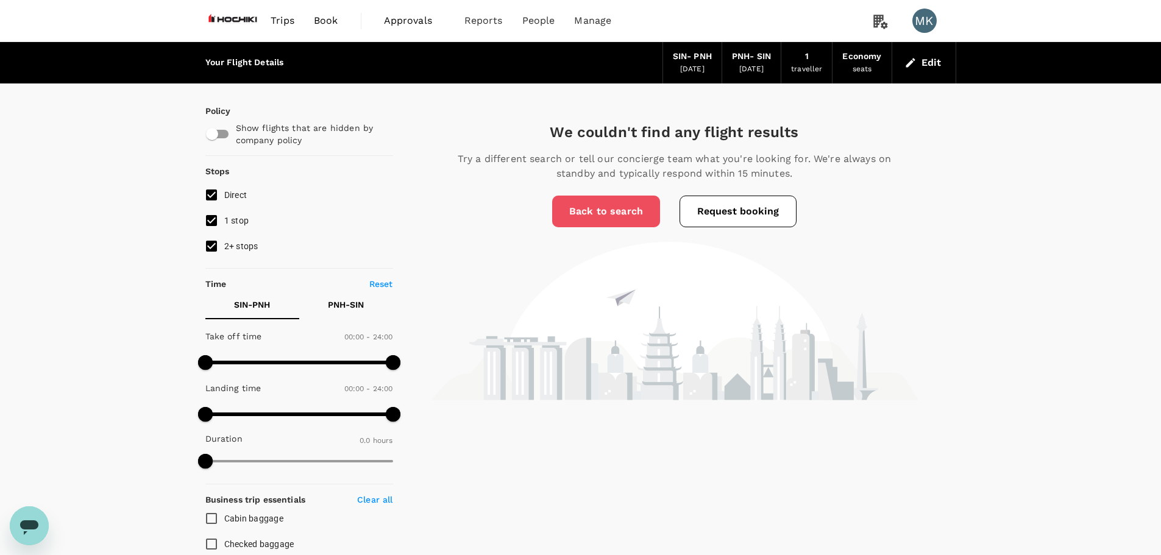
click at [611, 207] on link "Back to search" at bounding box center [606, 212] width 108 height 32
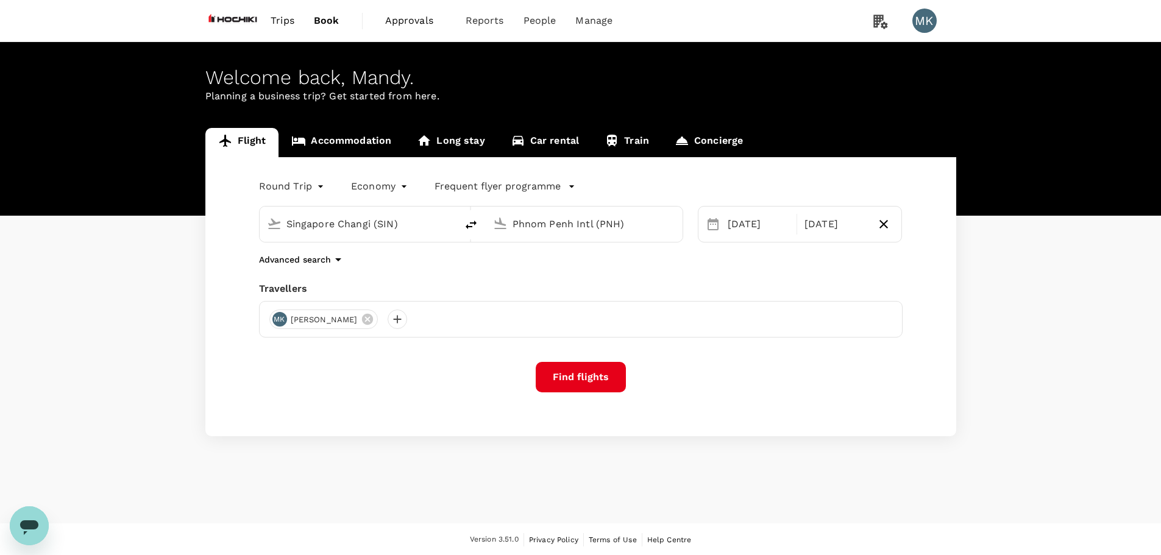
click at [560, 226] on input "Phnom Penh Intl (PNH)" at bounding box center [585, 224] width 144 height 19
click at [536, 279] on div "[GEOGRAPHIC_DATA] Intl KUL" at bounding box center [594, 271] width 261 height 19
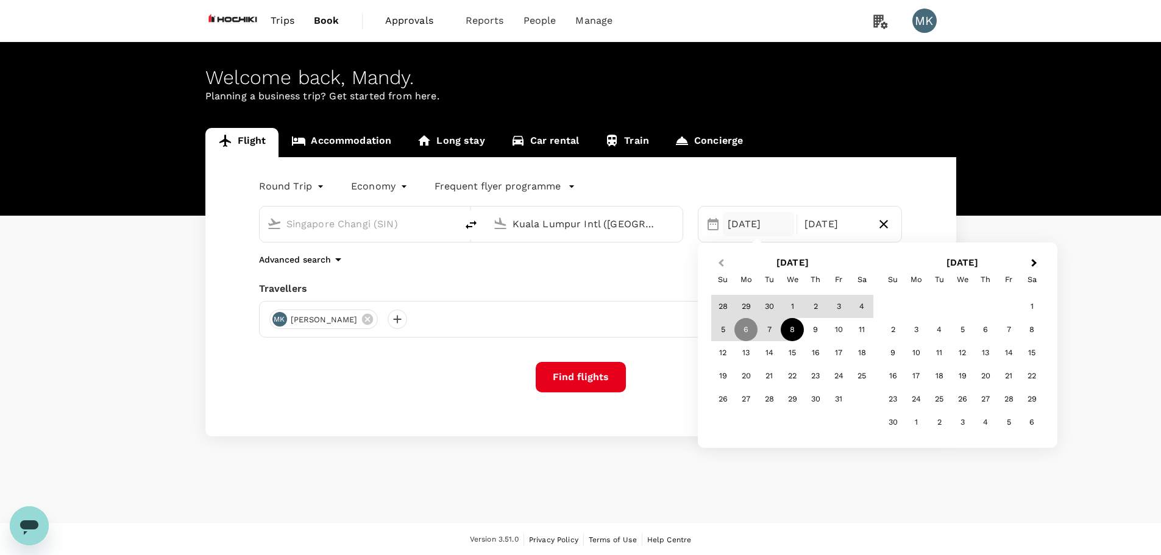
type input "Kuala Lumpur Intl ([GEOGRAPHIC_DATA])"
click at [721, 263] on span "Previous Month" at bounding box center [721, 264] width 0 height 14
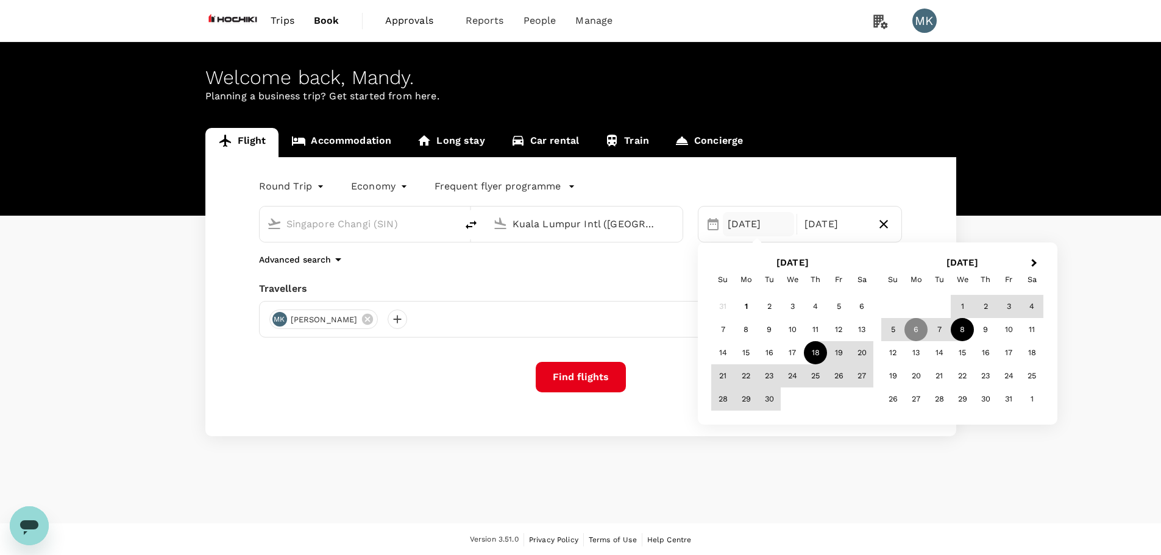
click at [815, 355] on div "18" at bounding box center [815, 352] width 23 height 23
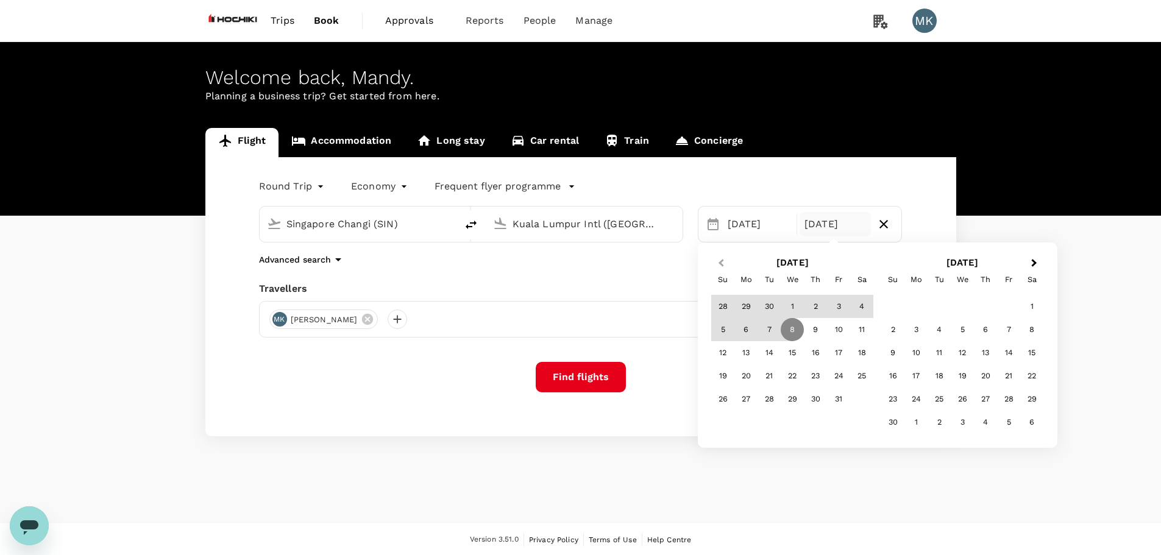
click at [721, 262] on span "Previous Month" at bounding box center [721, 264] width 0 height 14
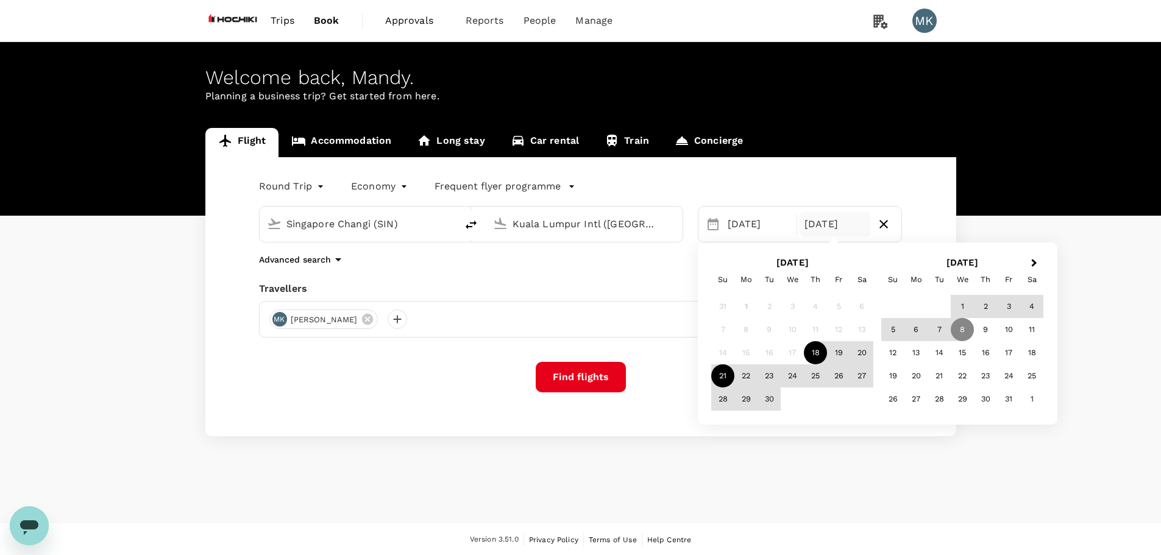
click at [727, 374] on div "21" at bounding box center [722, 376] width 23 height 23
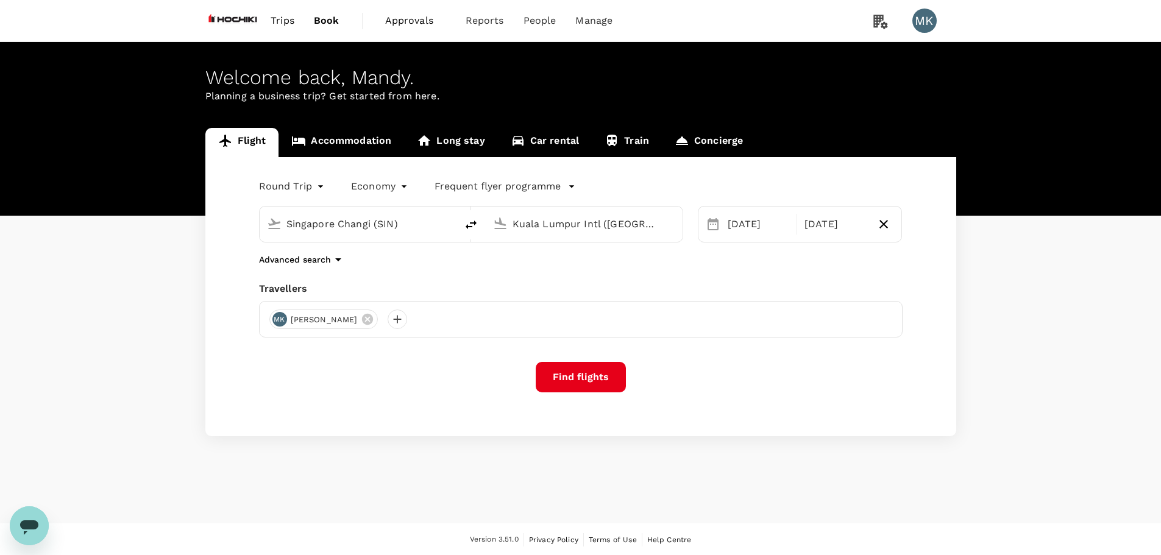
drag, startPoint x: 586, startPoint y: 370, endPoint x: 371, endPoint y: 345, distance: 216.6
click at [369, 355] on div "Round Trip roundtrip Economy economy Frequent flyer programme Singapore Changi …" at bounding box center [580, 296] width 751 height 279
click at [388, 323] on div at bounding box center [398, 320] width 20 height 20
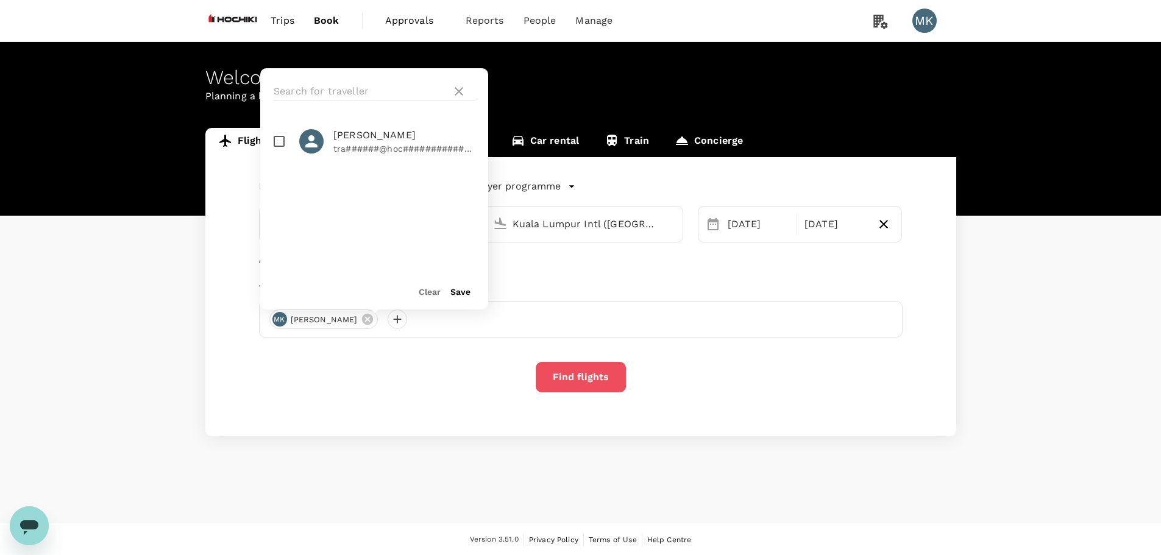
click at [568, 377] on button "Find flights" at bounding box center [581, 377] width 90 height 30
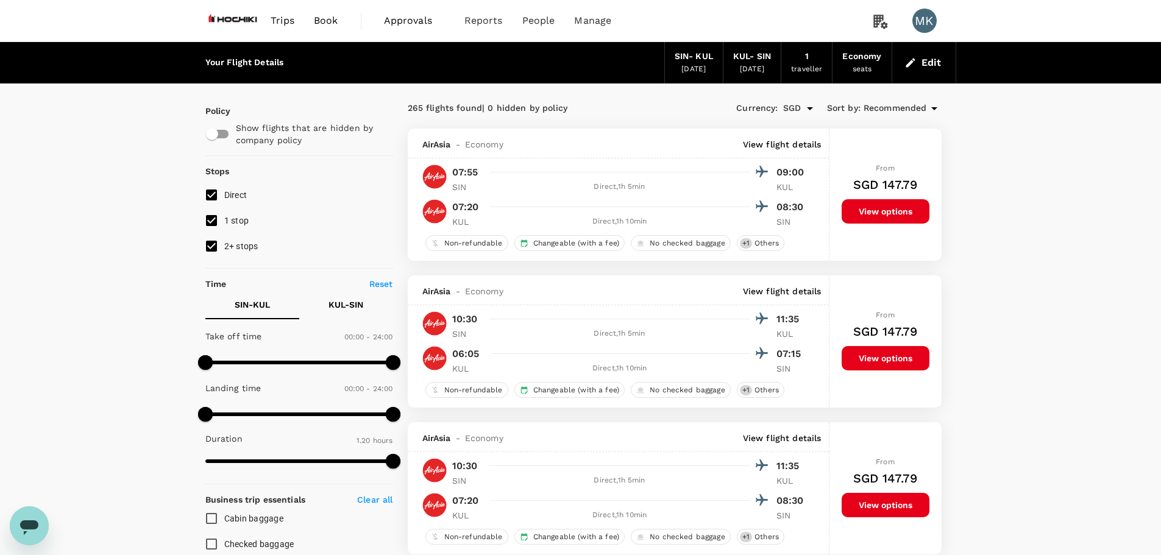
click at [235, 223] on span "1 stop" at bounding box center [236, 221] width 25 height 10
click at [224, 223] on input "1 stop" at bounding box center [212, 221] width 26 height 26
checkbox input "false"
click at [233, 244] on span "2+ stops" at bounding box center [241, 246] width 34 height 10
click at [224, 244] on input "2+ stops" at bounding box center [212, 246] width 26 height 26
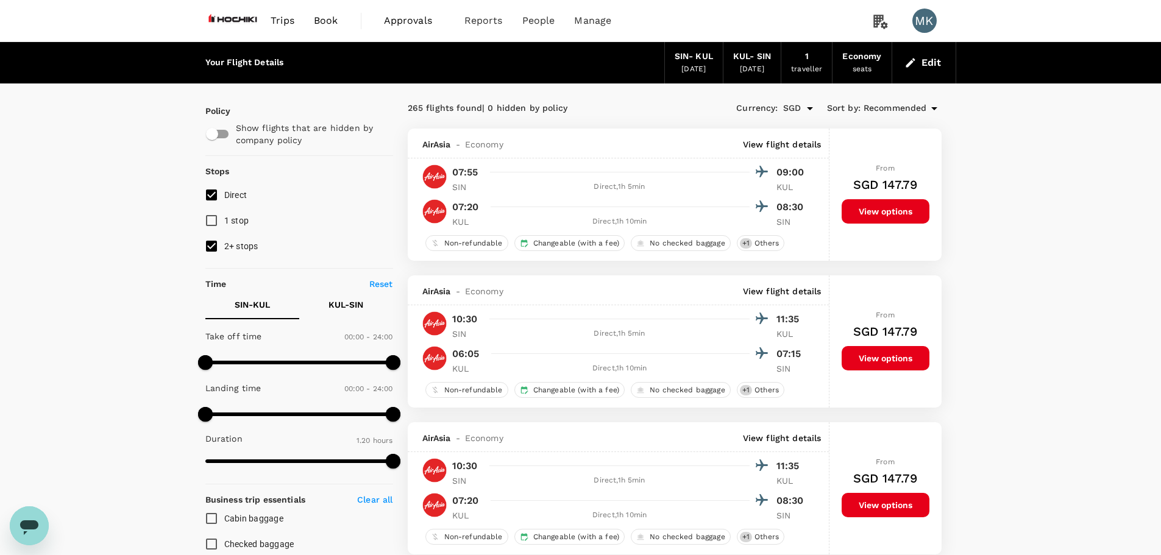
checkbox input "false"
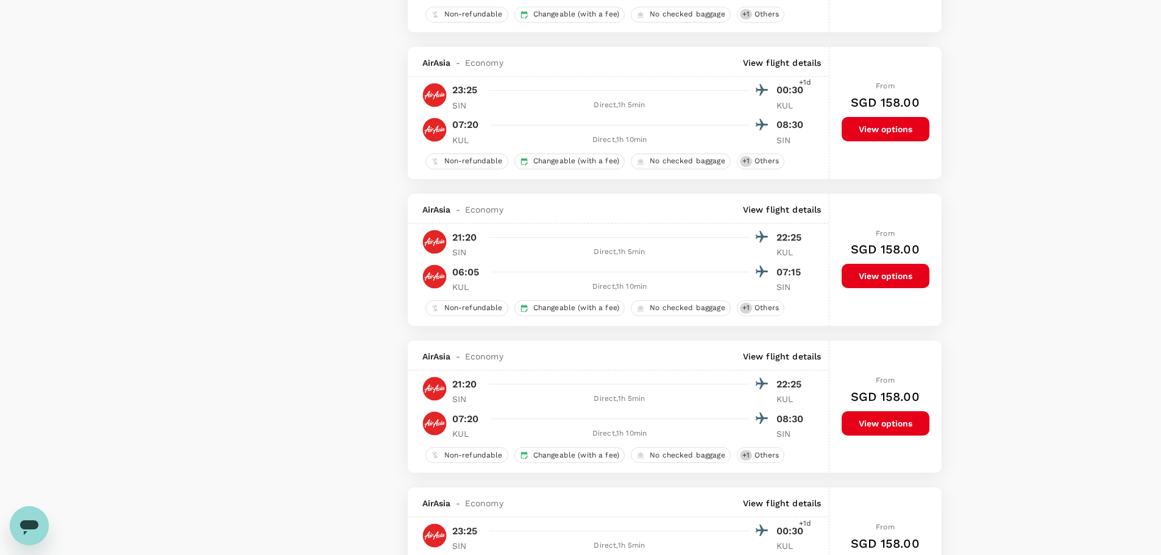
scroll to position [535, 0]
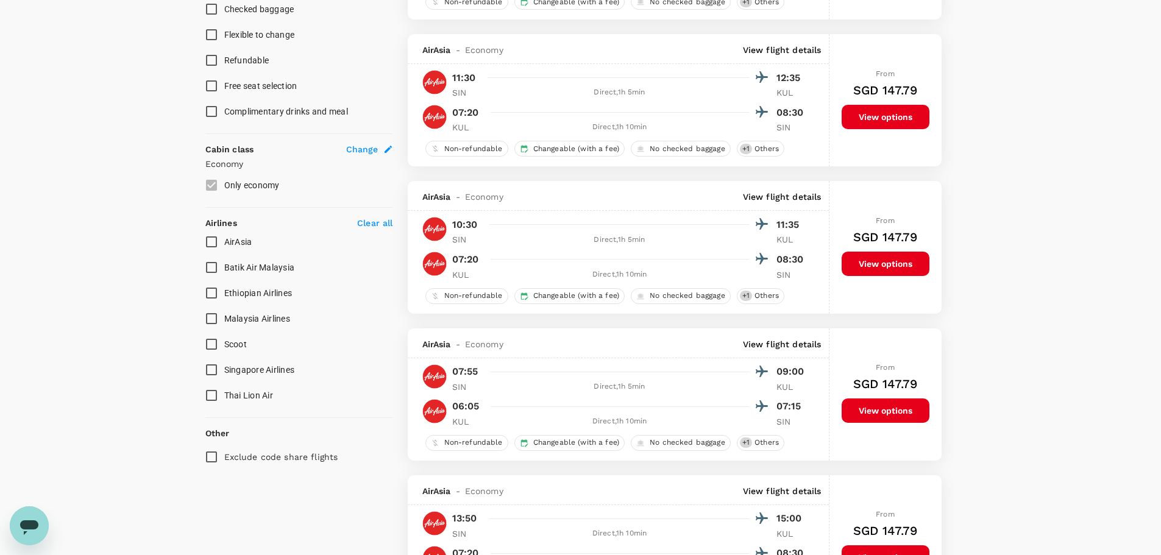
click at [217, 368] on input "Singapore Airlines" at bounding box center [212, 370] width 26 height 26
checkbox input "true"
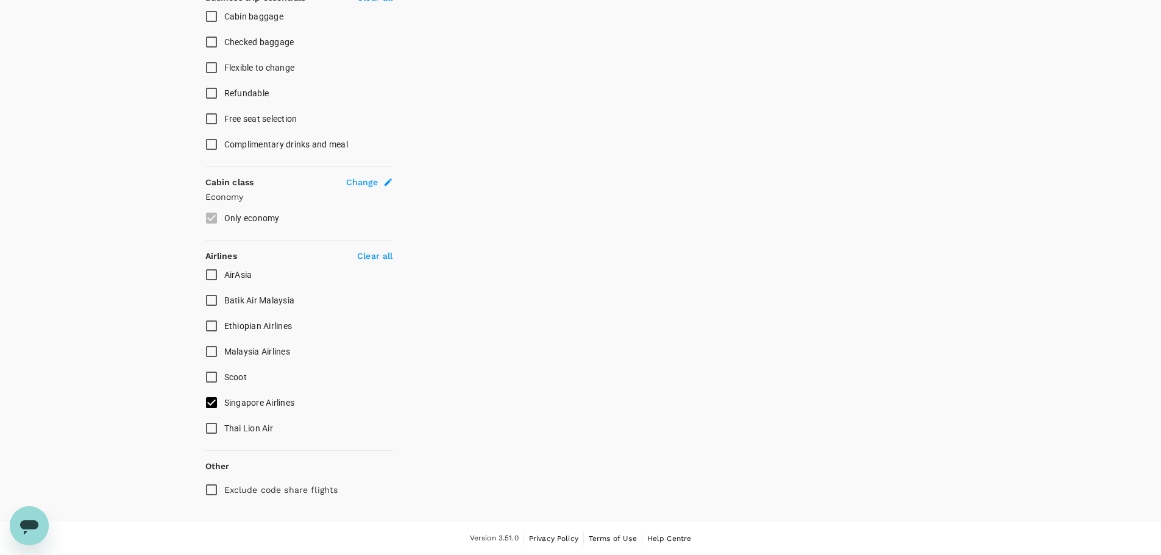
scroll to position [502, 0]
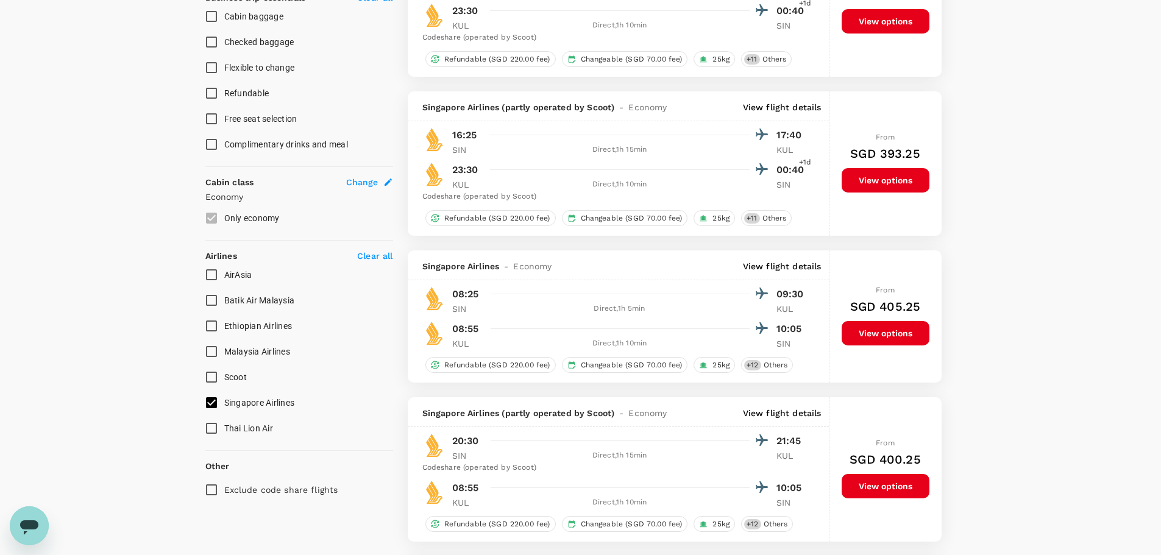
type input "SGD"
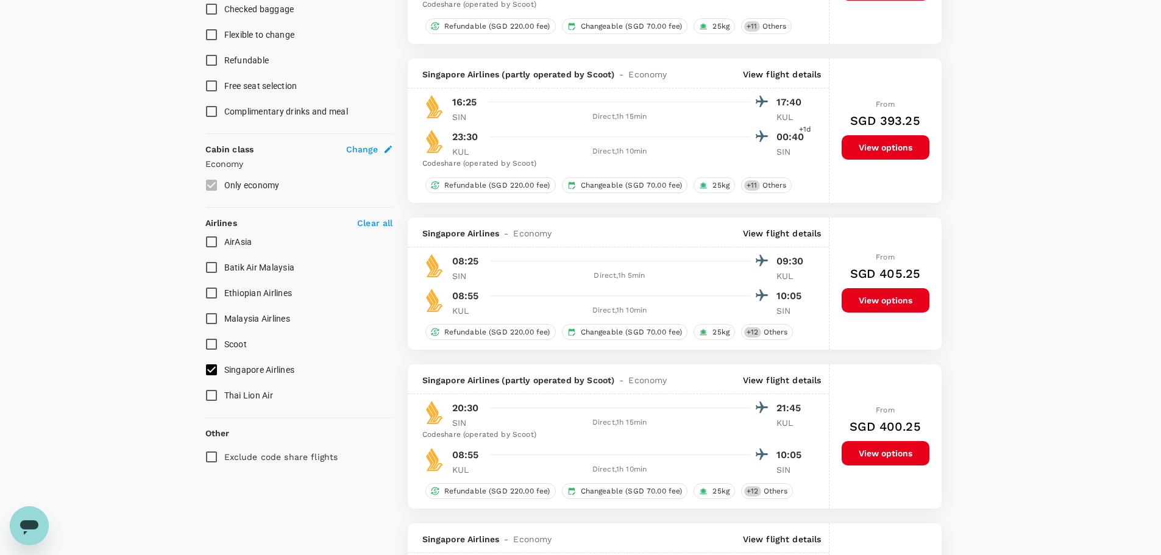
scroll to position [0, 0]
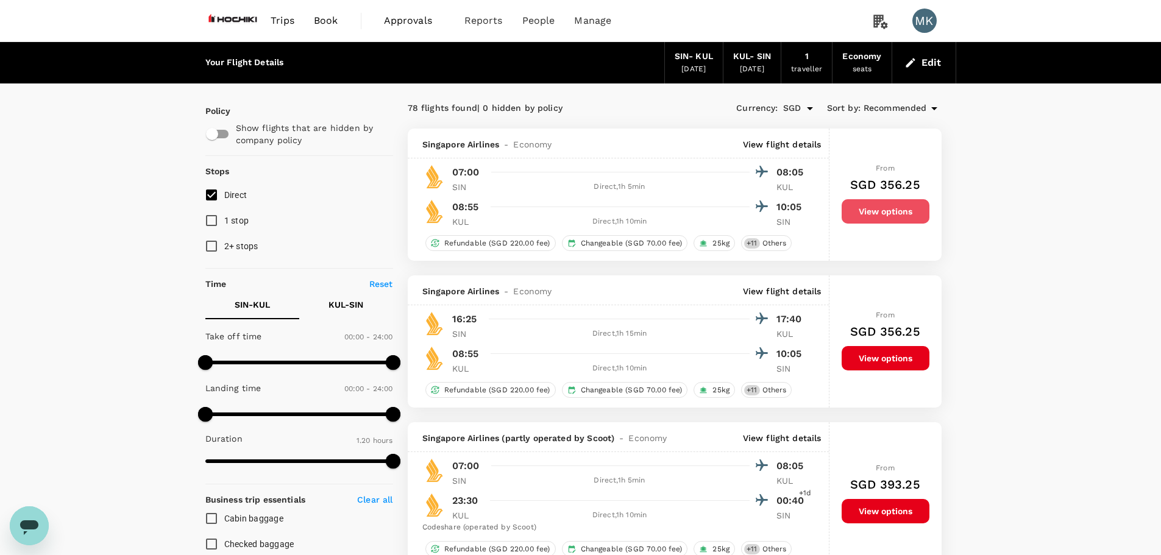
click at [850, 216] on button "View options" at bounding box center [886, 211] width 88 height 24
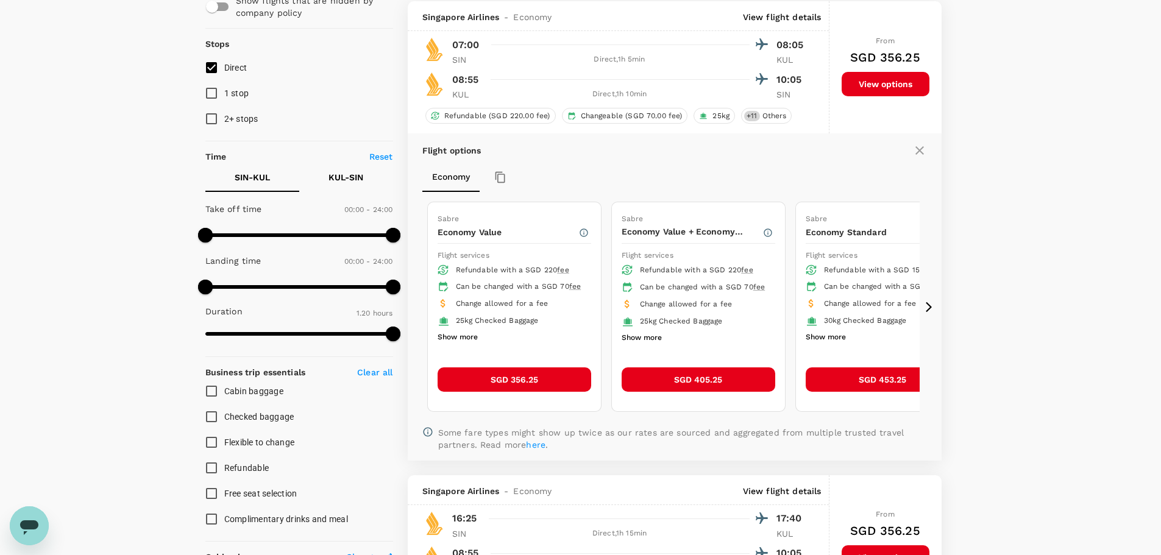
scroll to position [129, 0]
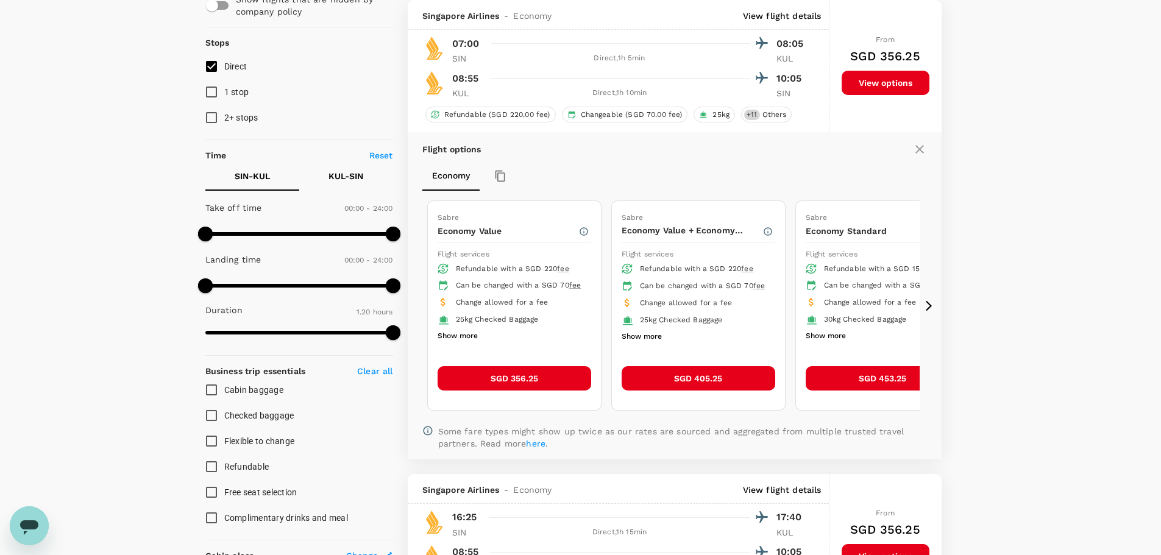
click at [549, 381] on button "SGD 356.25" at bounding box center [515, 378] width 154 height 24
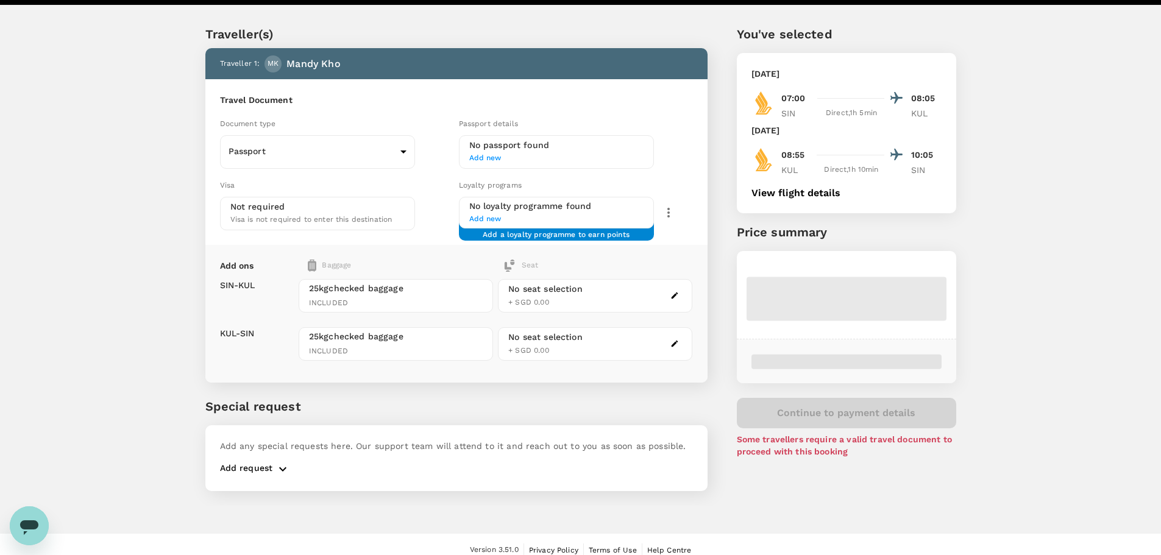
scroll to position [33, 0]
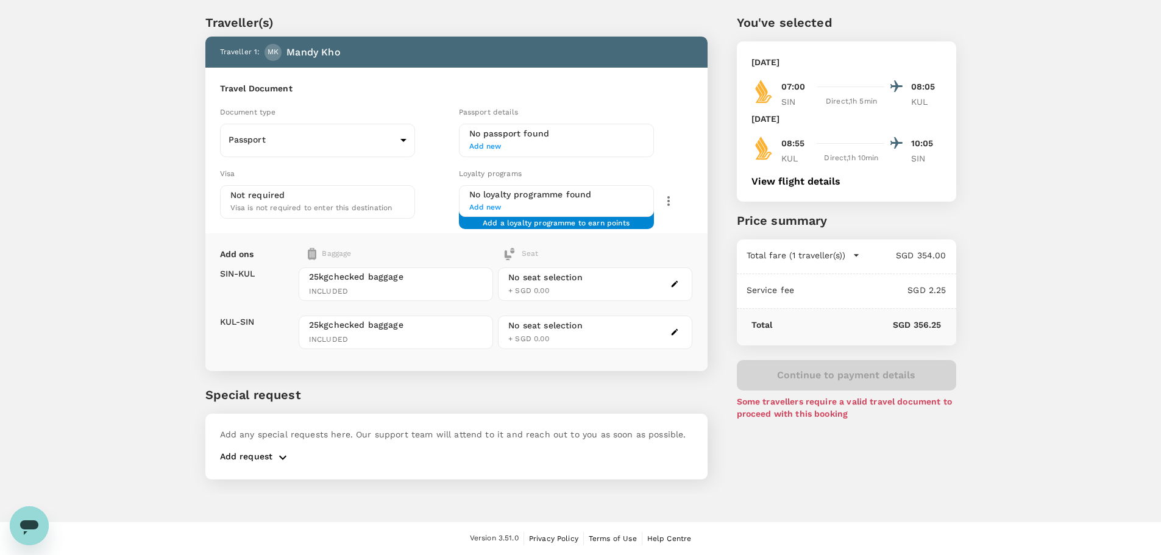
click at [779, 180] on button "View flight details" at bounding box center [796, 181] width 89 height 11
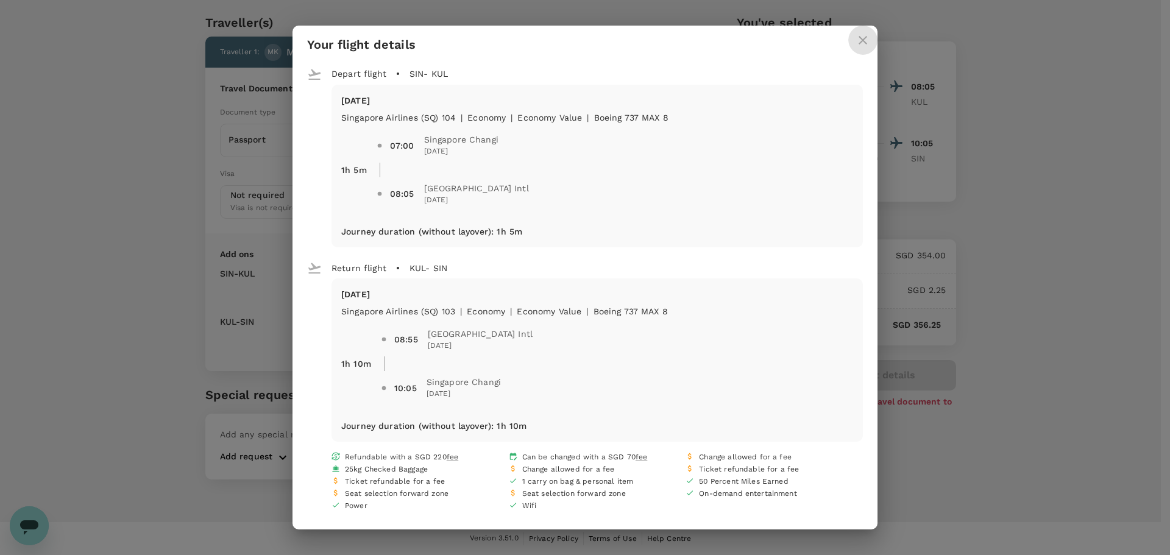
click at [864, 37] on icon "close" at bounding box center [863, 40] width 15 height 15
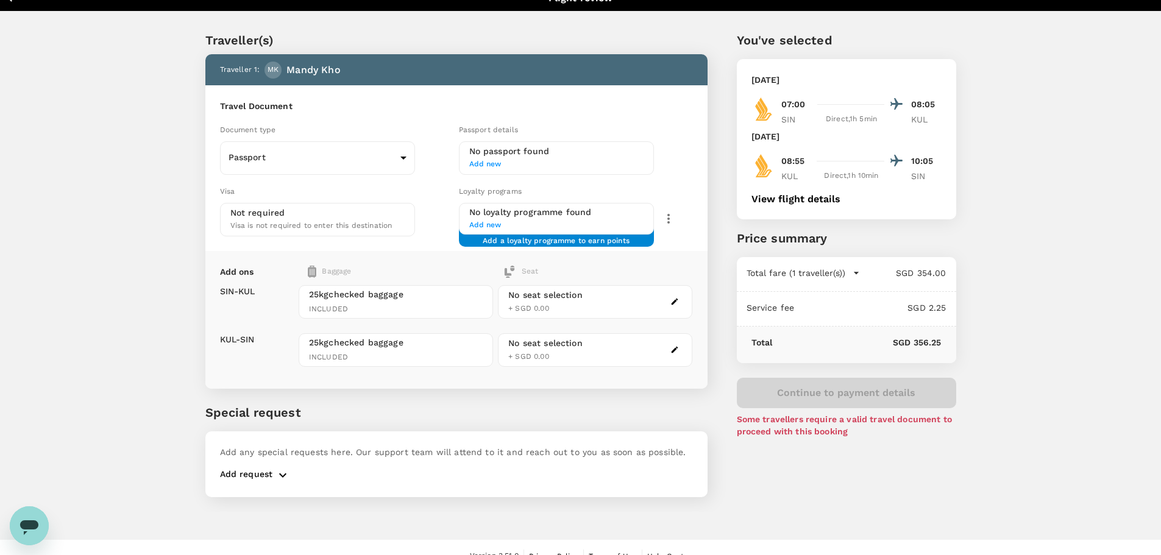
scroll to position [0, 0]
